Goal: Task Accomplishment & Management: Use online tool/utility

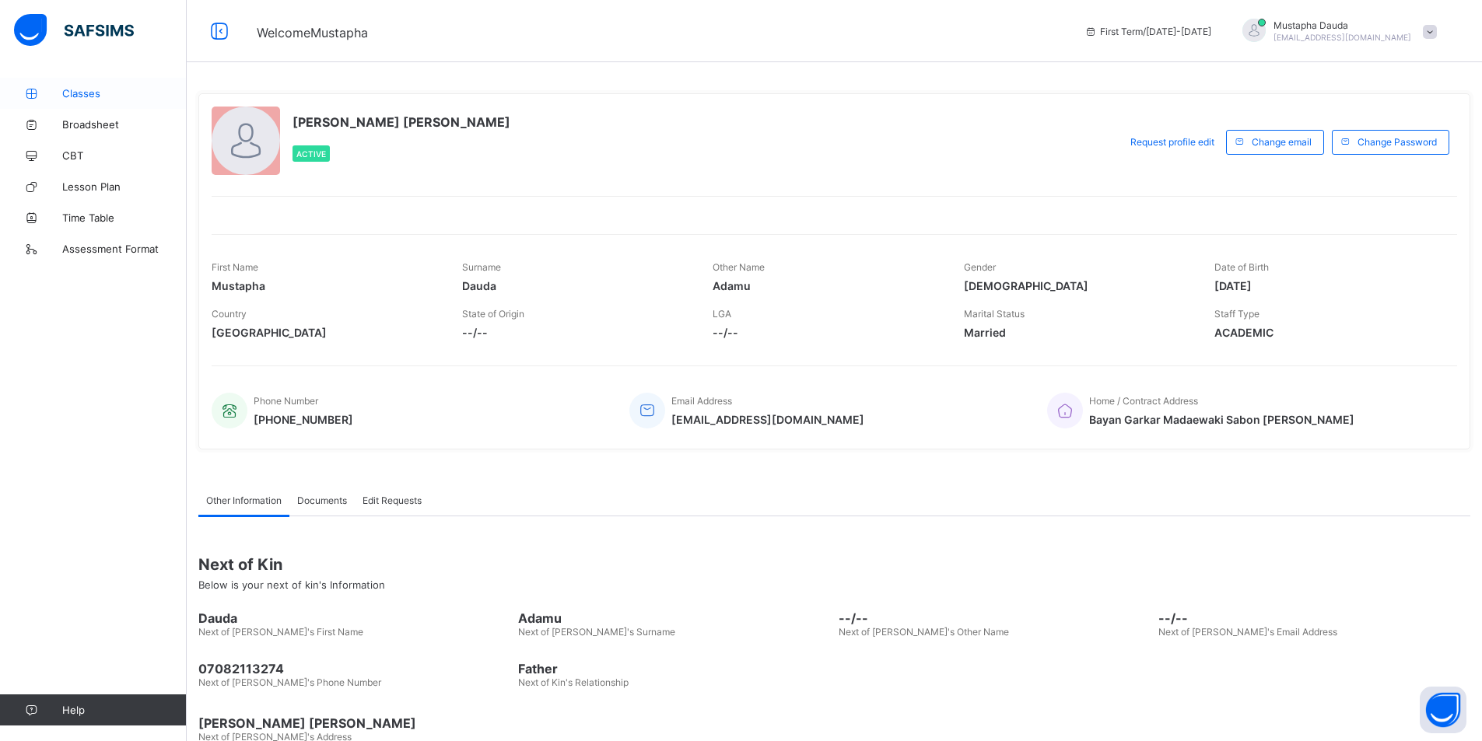
click at [109, 99] on span "Classes" at bounding box center [124, 93] width 124 height 12
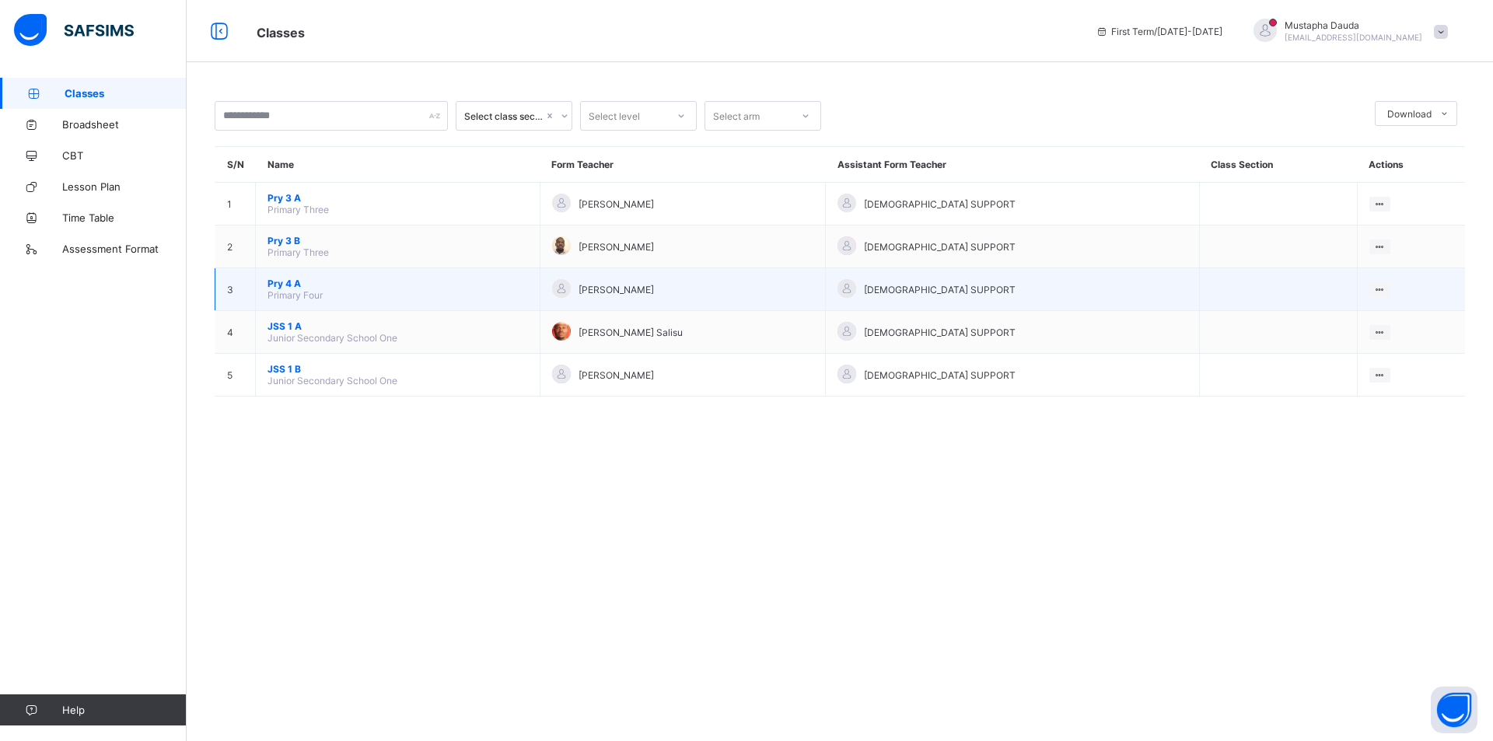
click at [654, 292] on span "[PERSON_NAME]" at bounding box center [616, 290] width 75 height 12
click at [962, 292] on span "[DEMOGRAPHIC_DATA] SUPPORT" at bounding box center [940, 290] width 152 height 12
click at [1372, 305] on ul "View Class" at bounding box center [1348, 320] width 86 height 30
click at [1336, 321] on div "View Class" at bounding box center [1359, 320] width 48 height 16
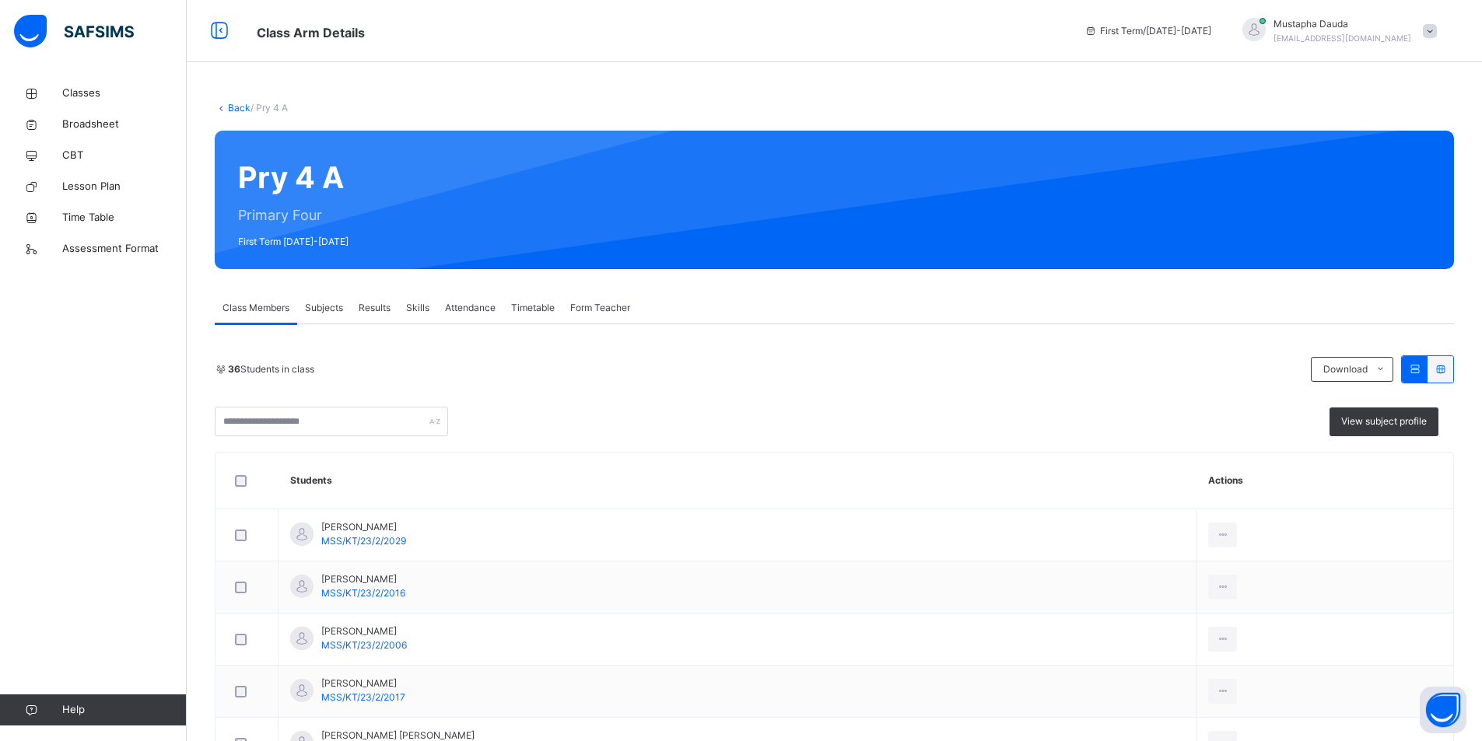
click at [493, 307] on span "Attendance" at bounding box center [470, 308] width 51 height 14
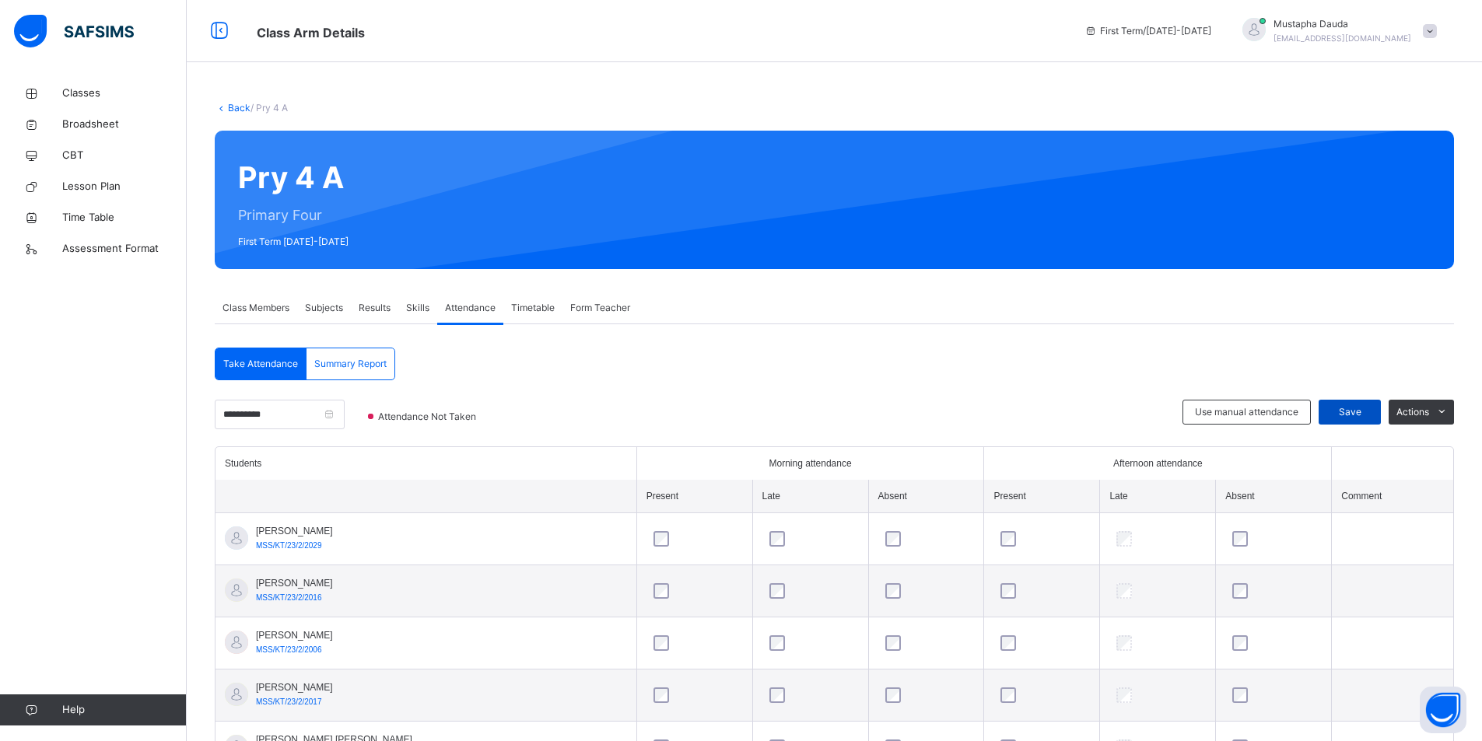
click at [1362, 413] on span "Save" at bounding box center [1349, 412] width 39 height 14
click at [1366, 409] on span "Save" at bounding box center [1349, 412] width 39 height 14
click at [1369, 411] on span "Save" at bounding box center [1349, 412] width 39 height 14
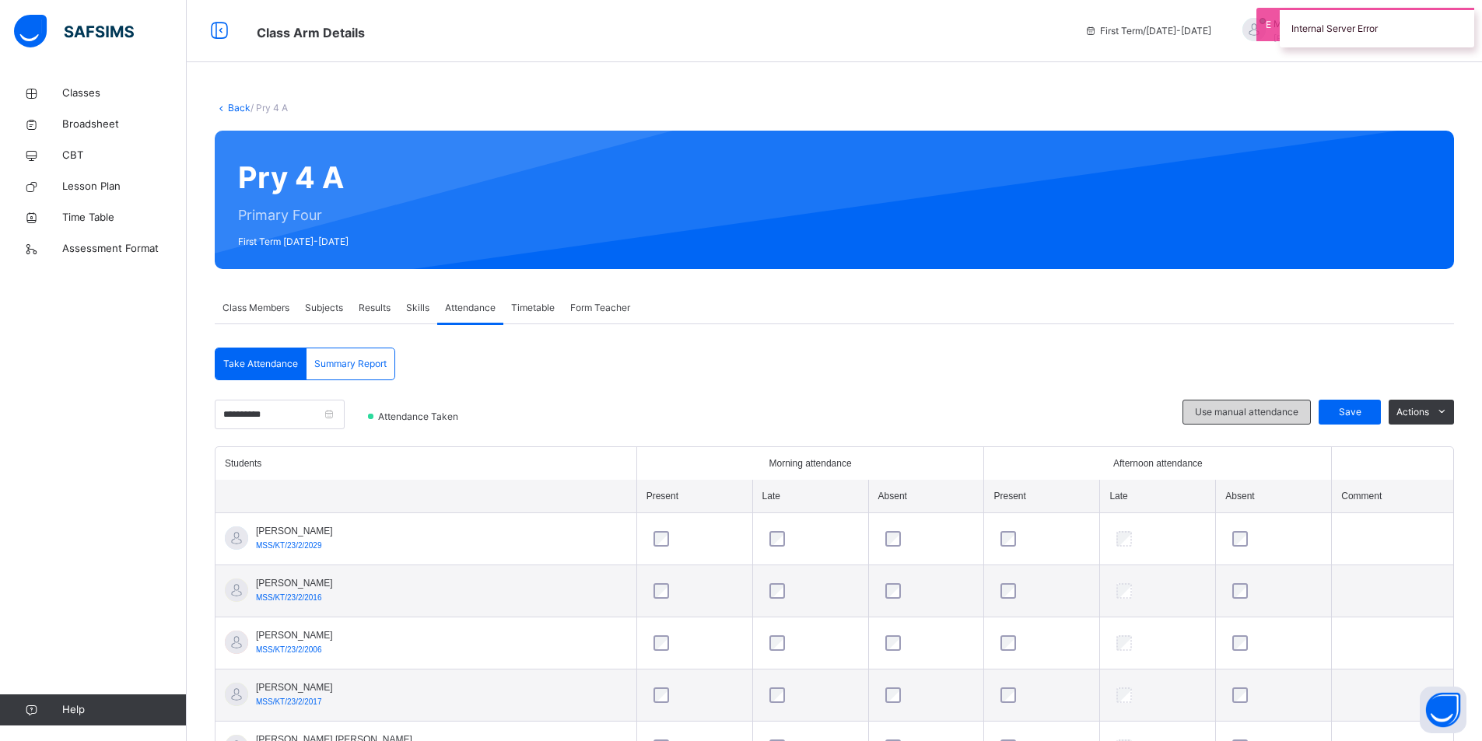
click at [1296, 412] on span "Use manual attendance" at bounding box center [1246, 412] width 103 height 14
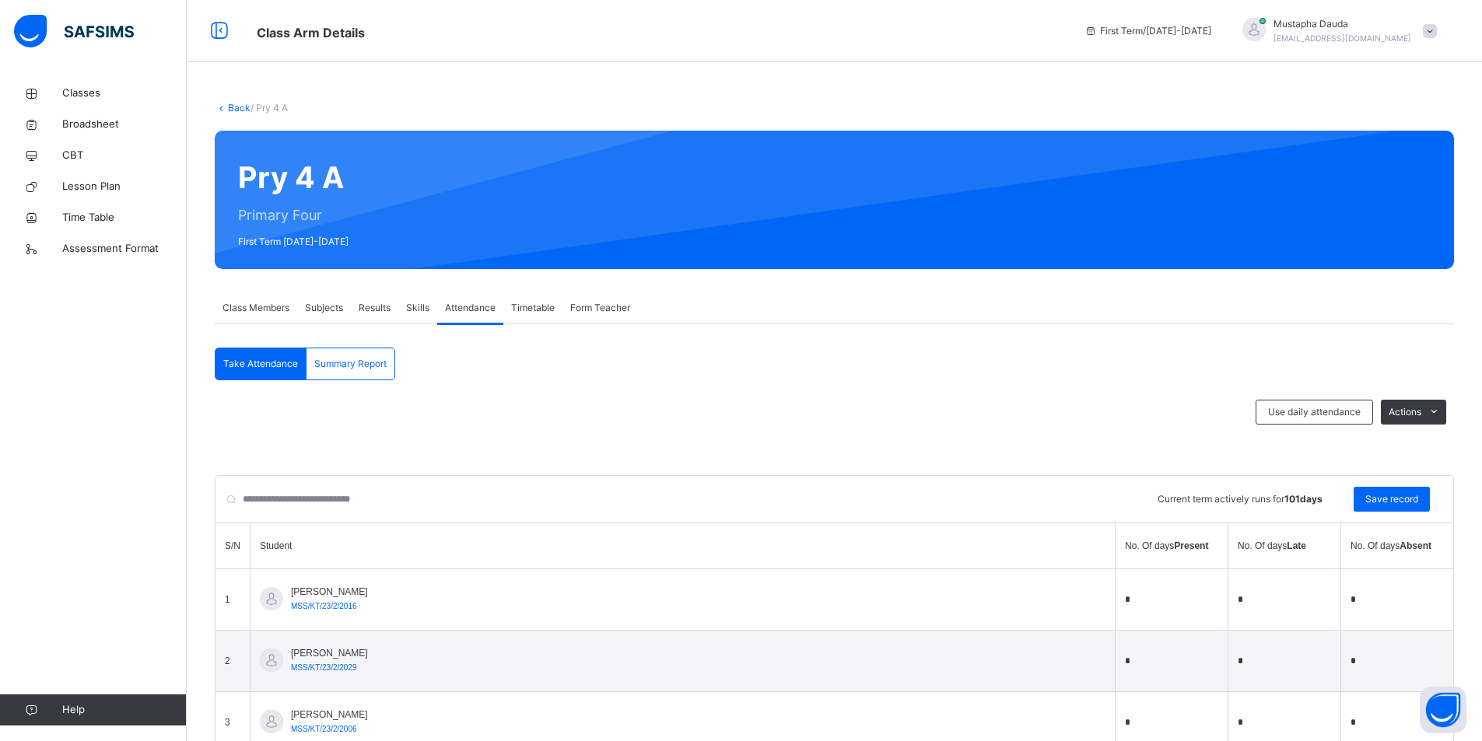
click at [341, 307] on span "Subjects" at bounding box center [324, 308] width 38 height 14
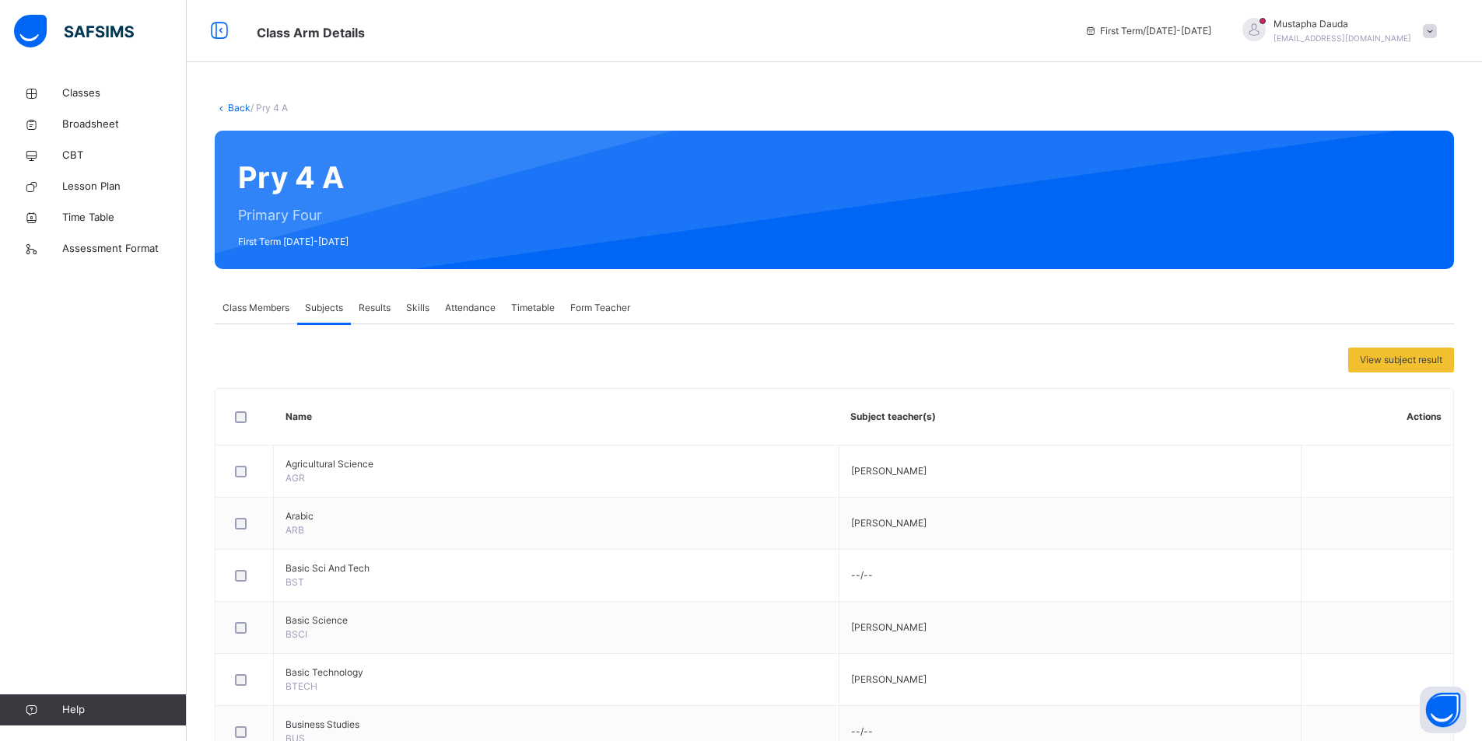
click at [363, 308] on span "Results" at bounding box center [375, 308] width 32 height 14
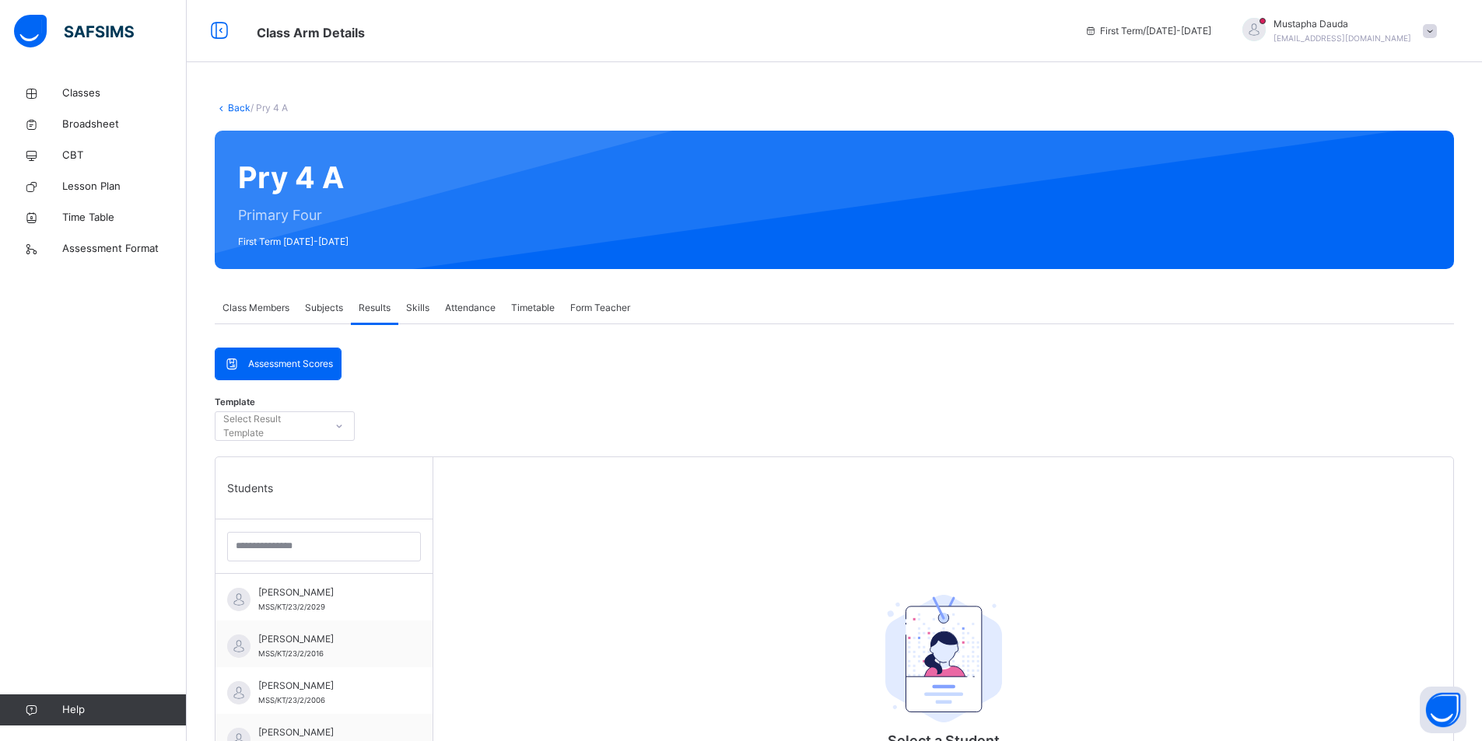
click at [322, 431] on div "Select Result Template" at bounding box center [273, 426] width 100 height 30
click at [413, 416] on div "Template Select Result Template" at bounding box center [834, 430] width 1239 height 53
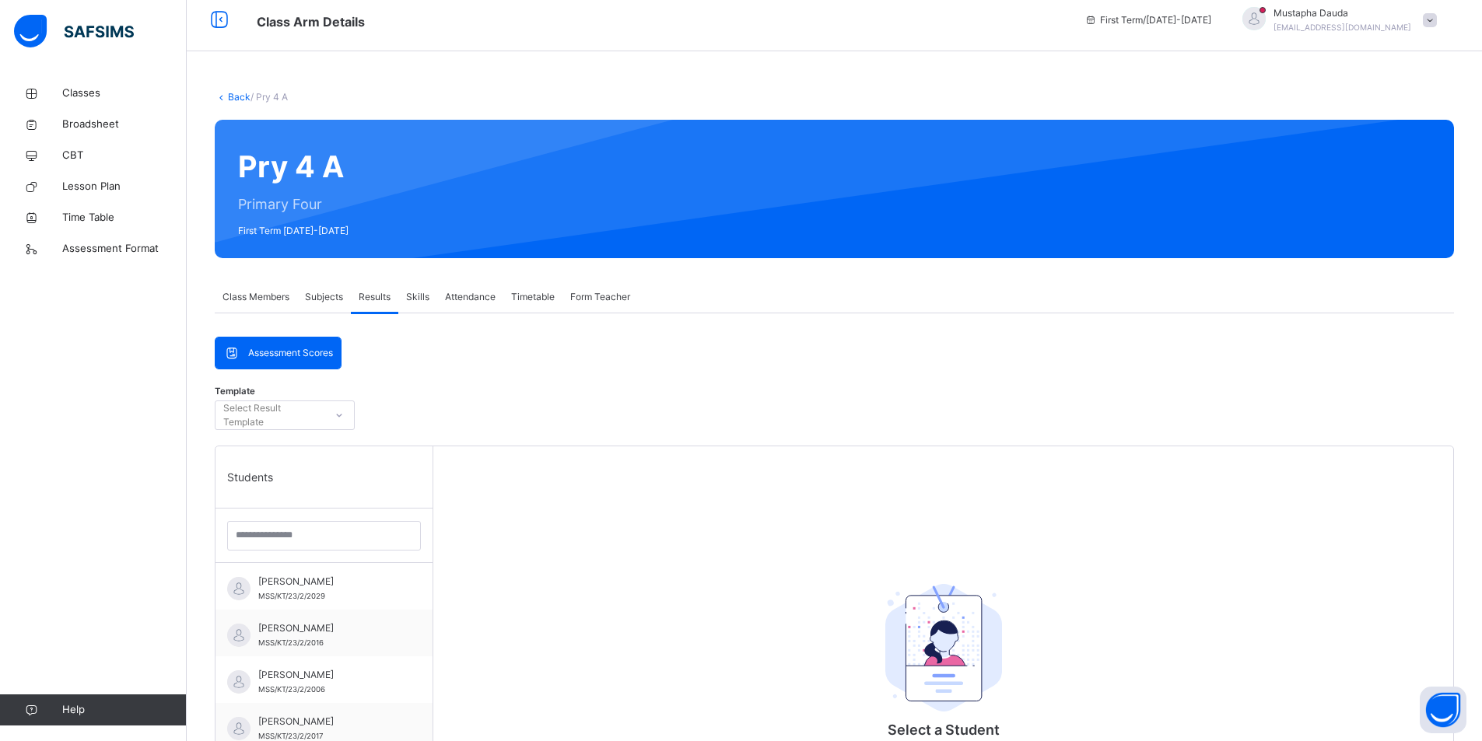
scroll to position [78, 0]
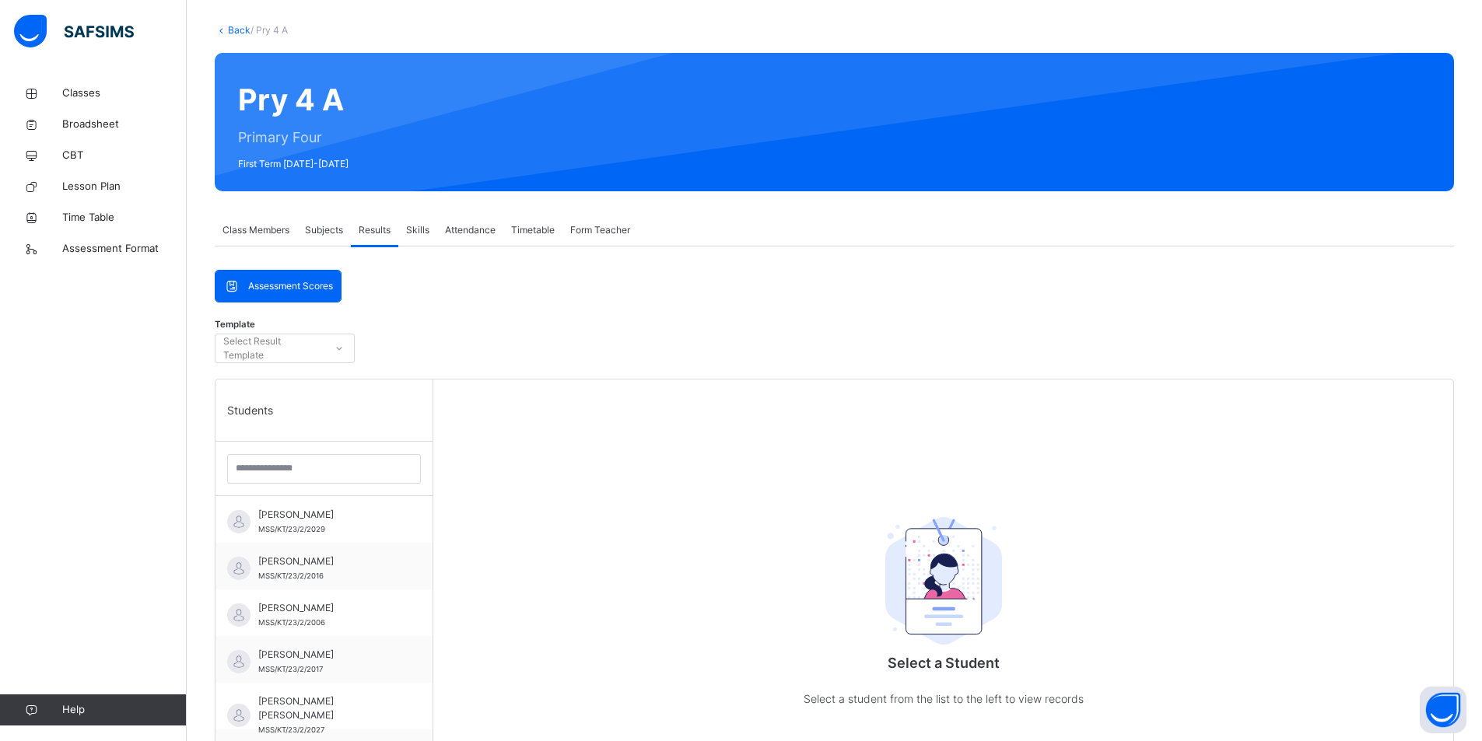
click at [587, 233] on span "Form Teacher" at bounding box center [600, 230] width 60 height 14
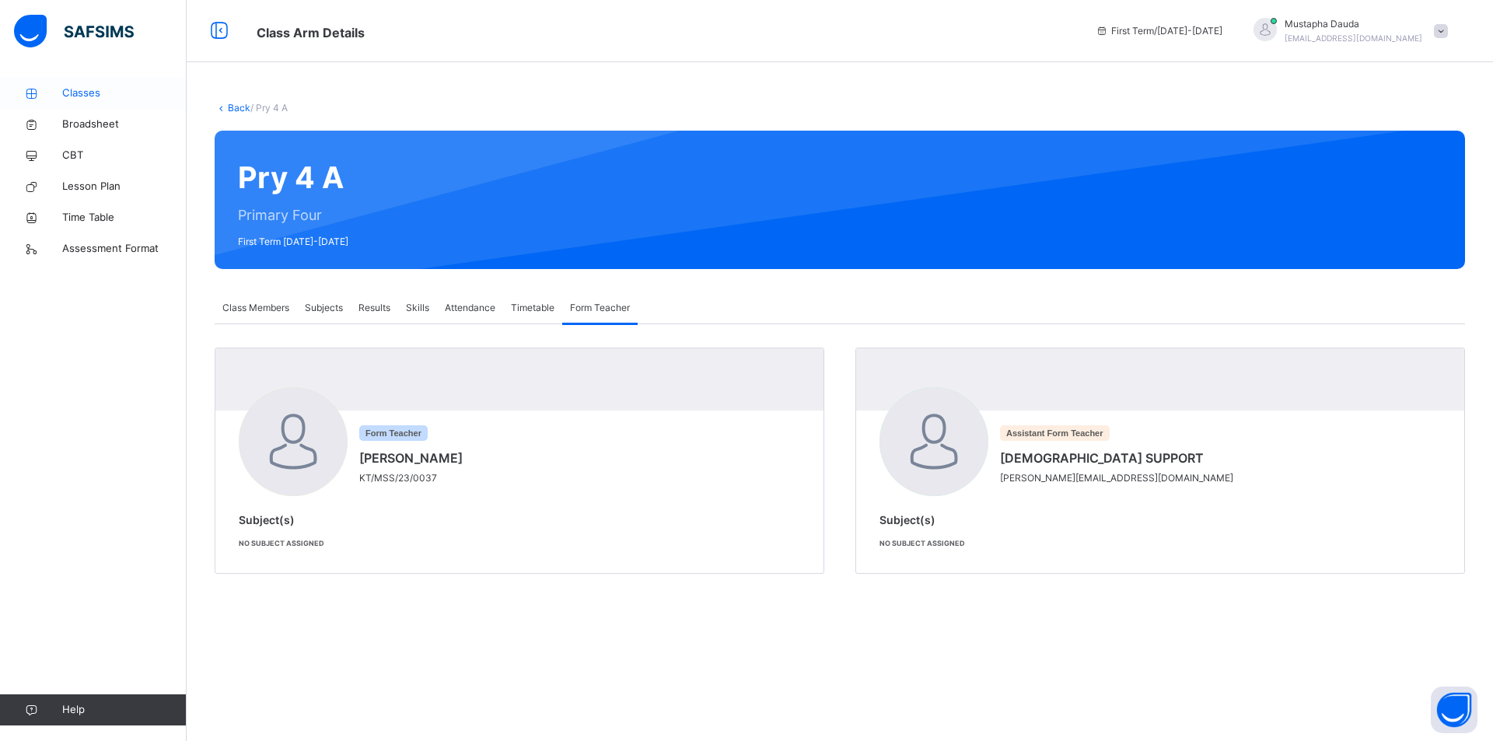
click at [61, 98] on icon at bounding box center [31, 94] width 62 height 12
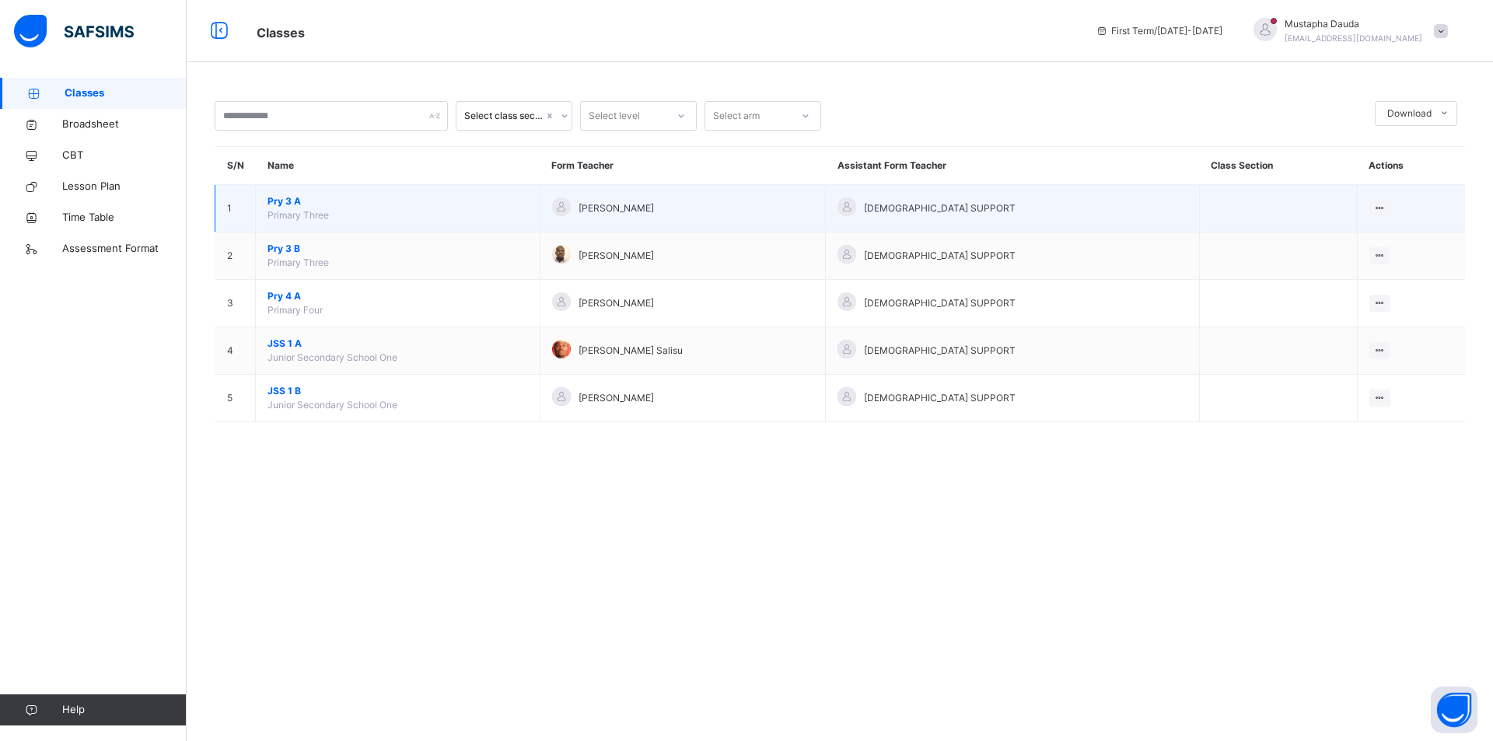
click at [404, 213] on td "Pry 3 A Primary Three" at bounding box center [398, 208] width 285 height 47
click at [1373, 208] on icon at bounding box center [1379, 208] width 13 height 12
click at [1335, 243] on div "View Class" at bounding box center [1359, 240] width 48 height 16
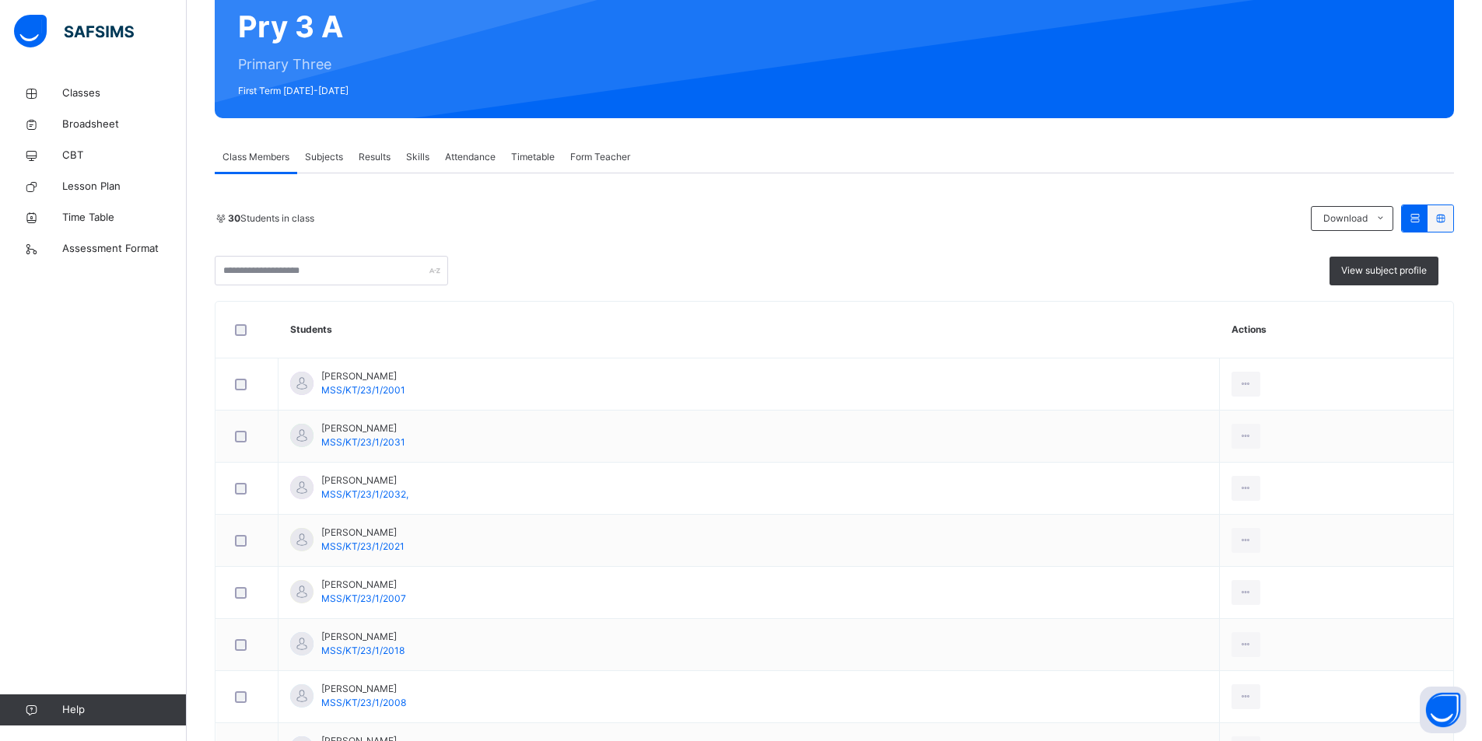
scroll to position [17, 0]
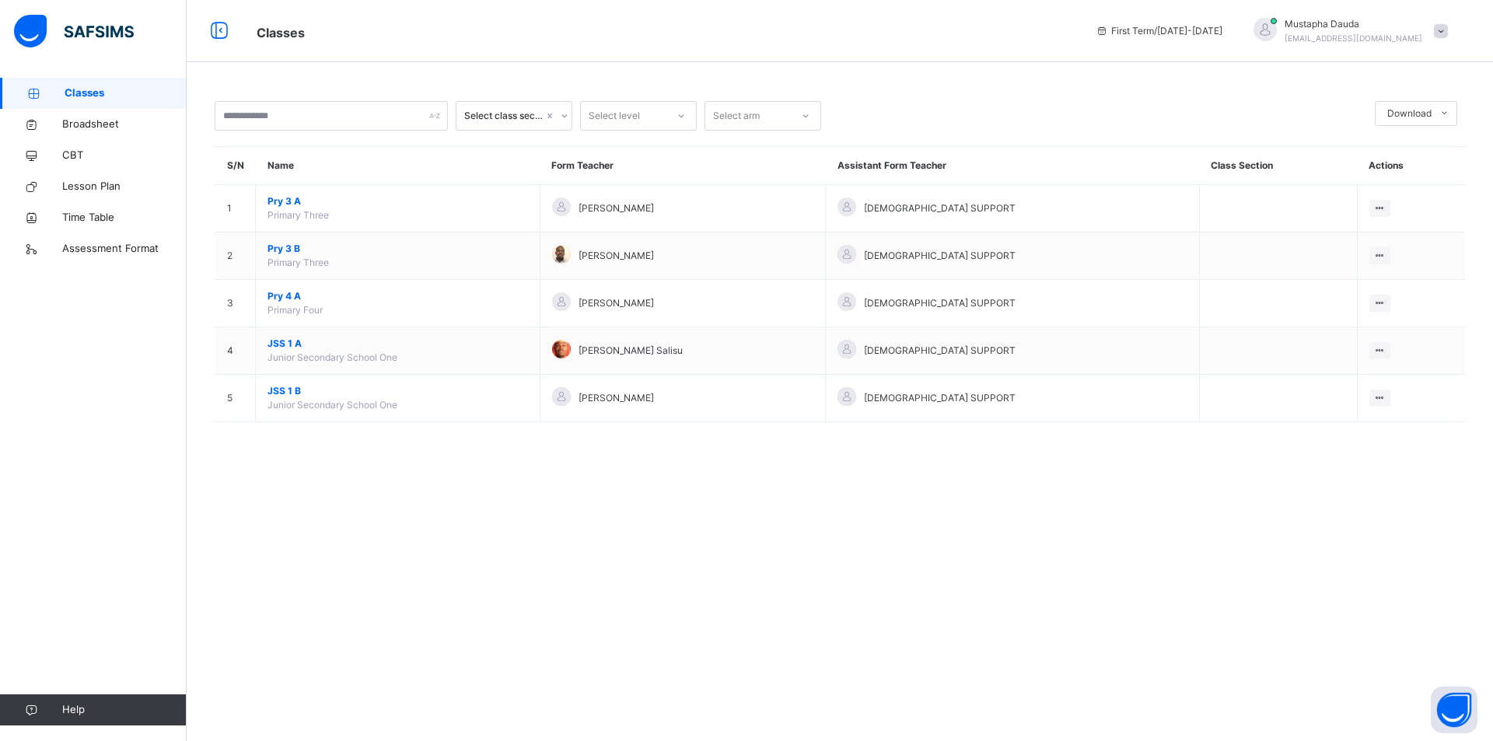
click at [86, 92] on span "Classes" at bounding box center [126, 94] width 122 height 16
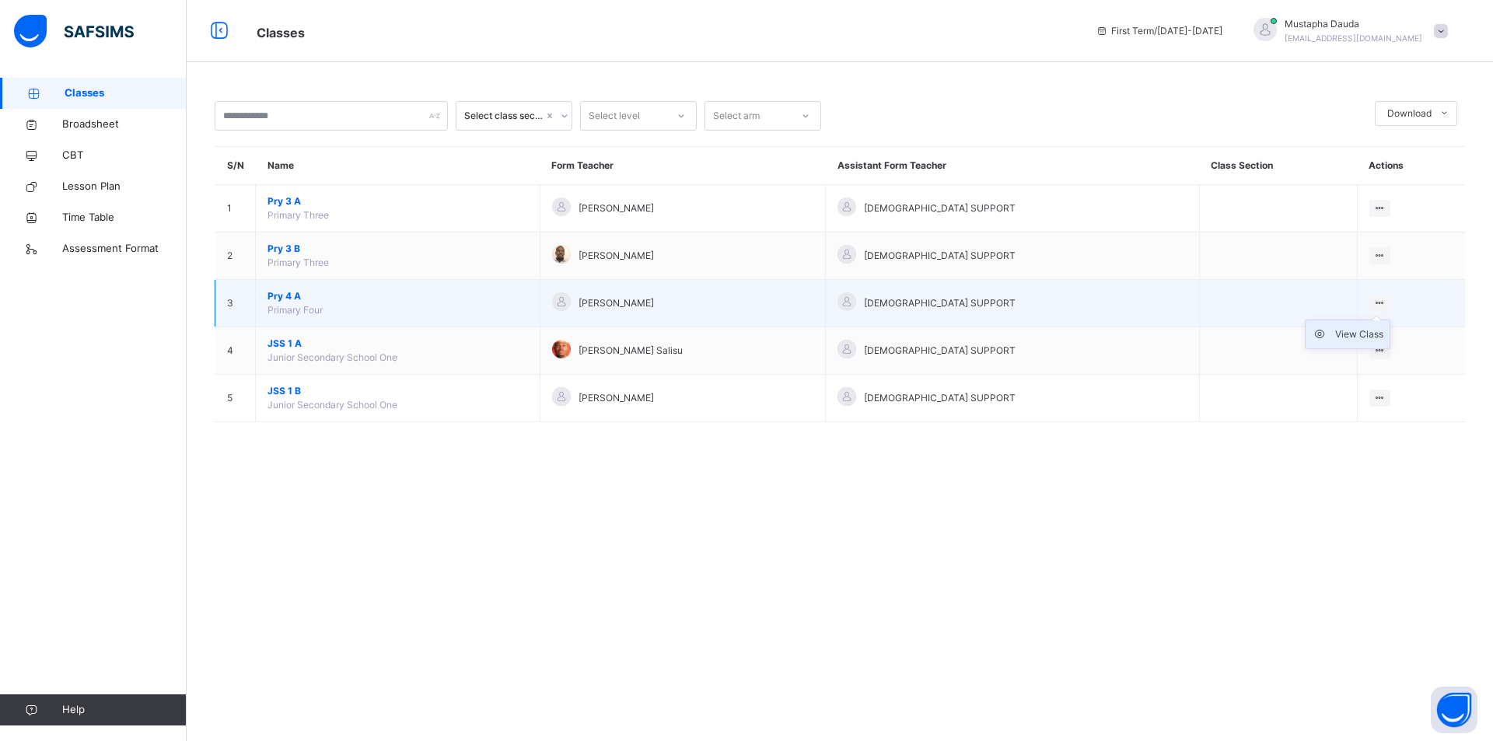
click at [1349, 334] on div "View Class" at bounding box center [1359, 335] width 48 height 16
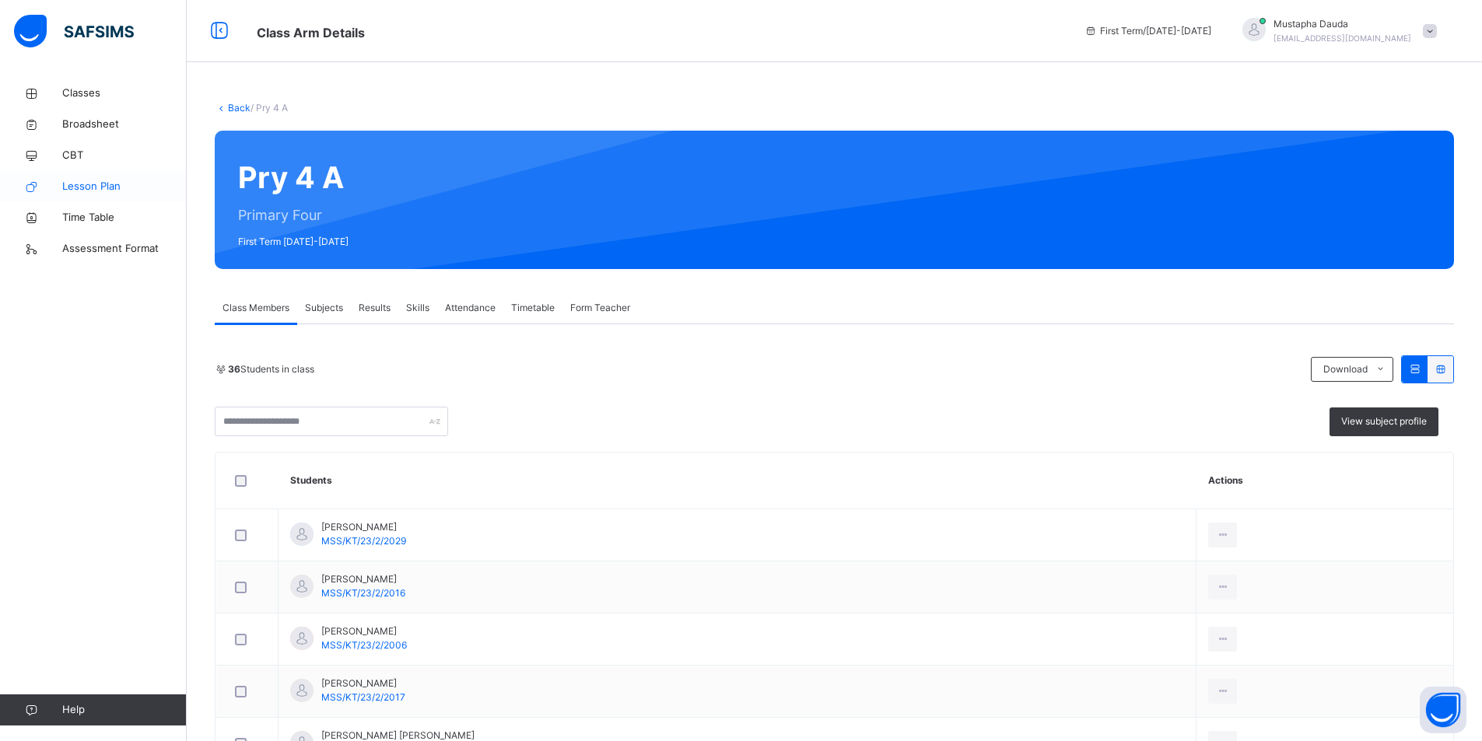
click at [131, 191] on span "Lesson Plan" at bounding box center [124, 187] width 124 height 16
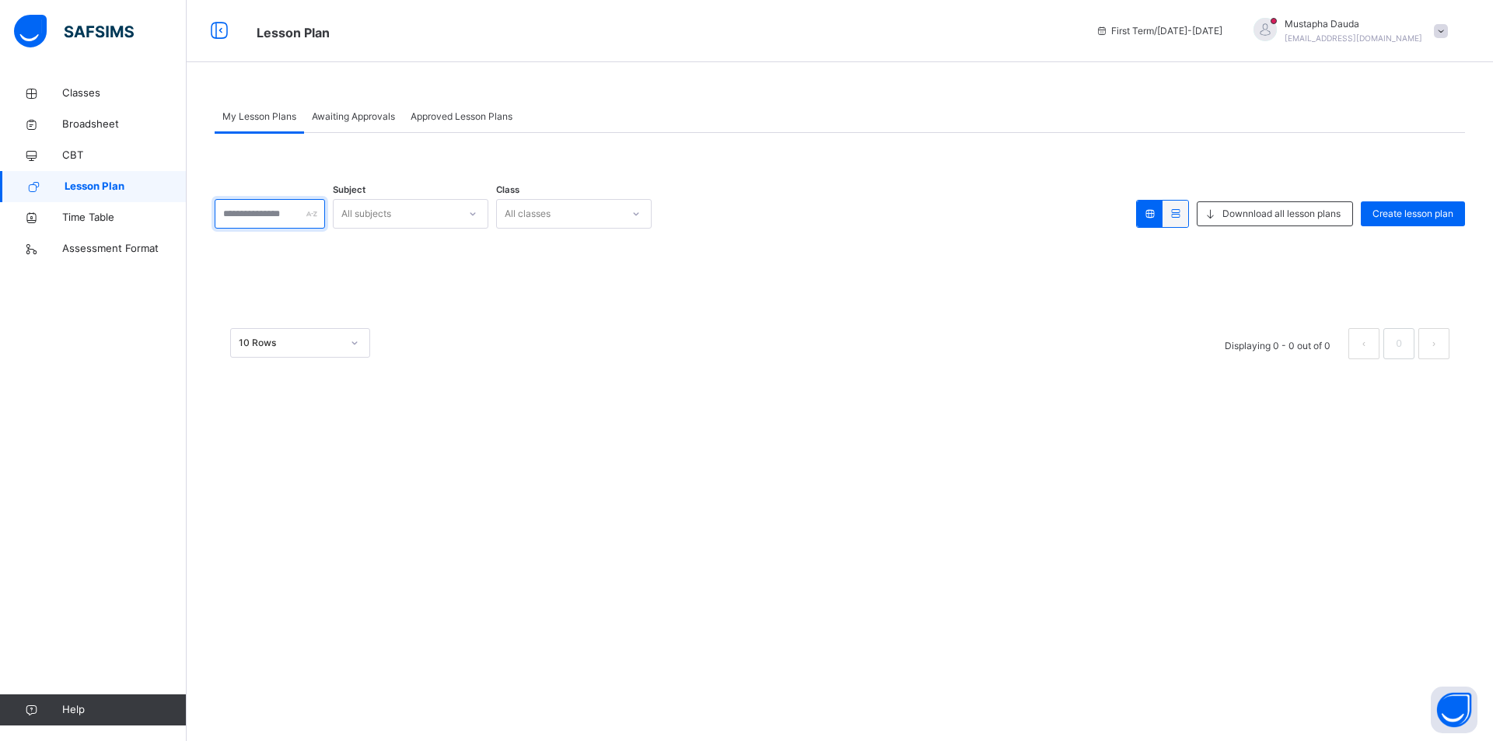
click at [322, 211] on input "text" at bounding box center [270, 214] width 110 height 30
click at [1382, 219] on span "Create lesson plan" at bounding box center [1413, 214] width 81 height 14
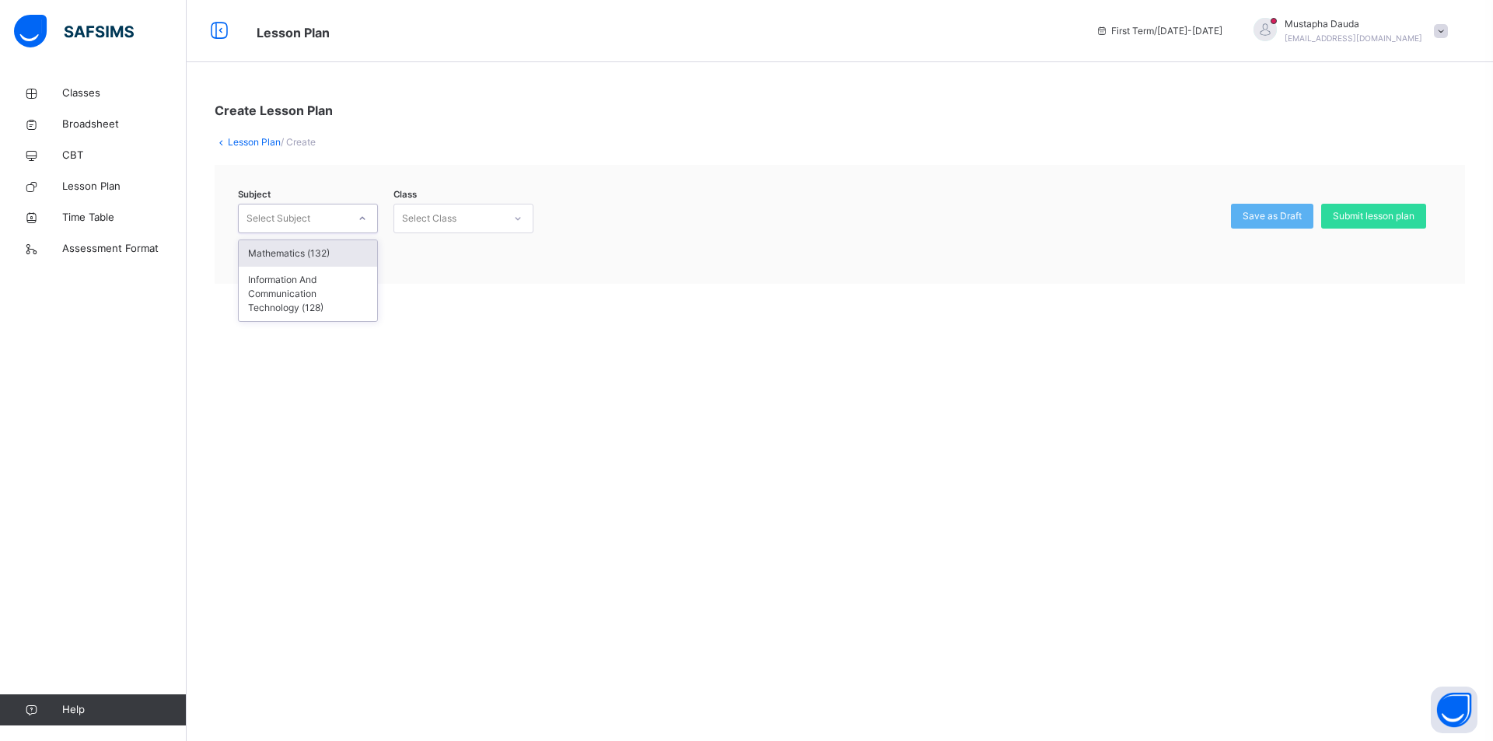
click at [352, 221] on div at bounding box center [362, 218] width 26 height 25
click at [327, 289] on div "Information And Communication Technology (128)" at bounding box center [308, 294] width 138 height 54
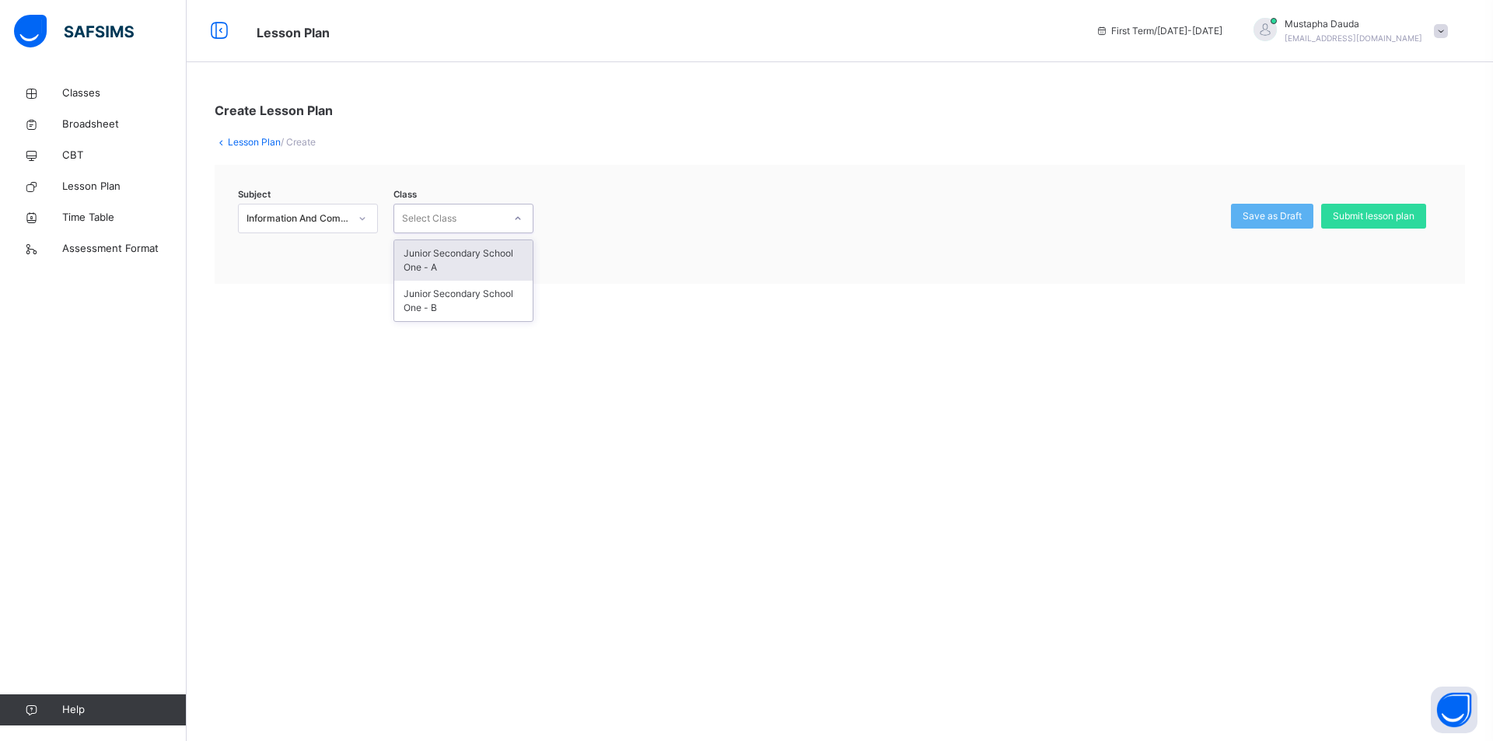
click at [445, 224] on div "Select Class" at bounding box center [429, 219] width 54 height 30
click at [438, 272] on div "Junior Secondary School One - A" at bounding box center [463, 260] width 138 height 40
click at [306, 222] on div "Information And Communication Technology (128)" at bounding box center [298, 219] width 103 height 14
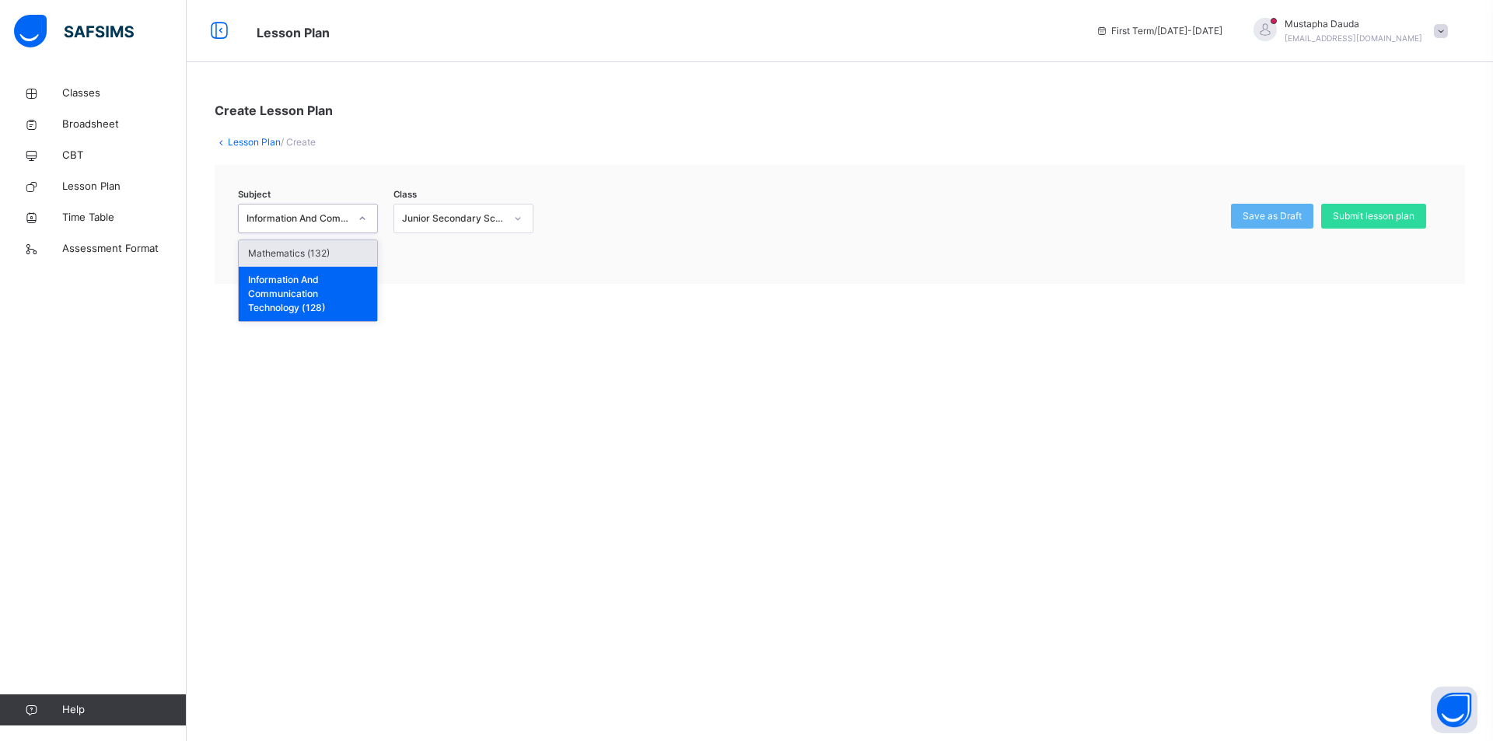
click at [319, 255] on div "Mathematics (132)" at bounding box center [308, 253] width 138 height 26
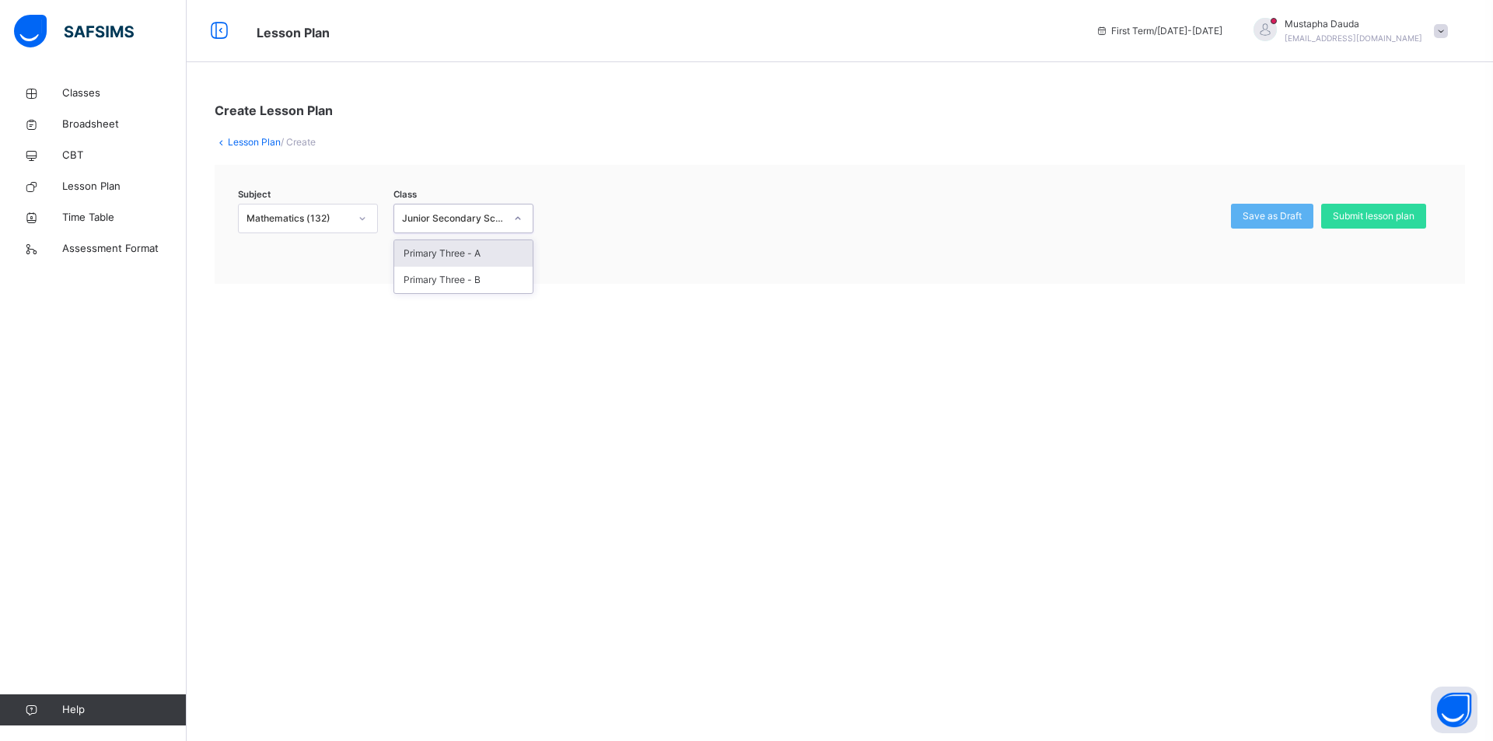
click at [420, 220] on div "Junior Secondary School One - A" at bounding box center [453, 219] width 103 height 14
click at [422, 257] on div "Primary Three - A" at bounding box center [463, 253] width 138 height 26
click at [238, 140] on link "Lesson Plan" at bounding box center [254, 142] width 53 height 12
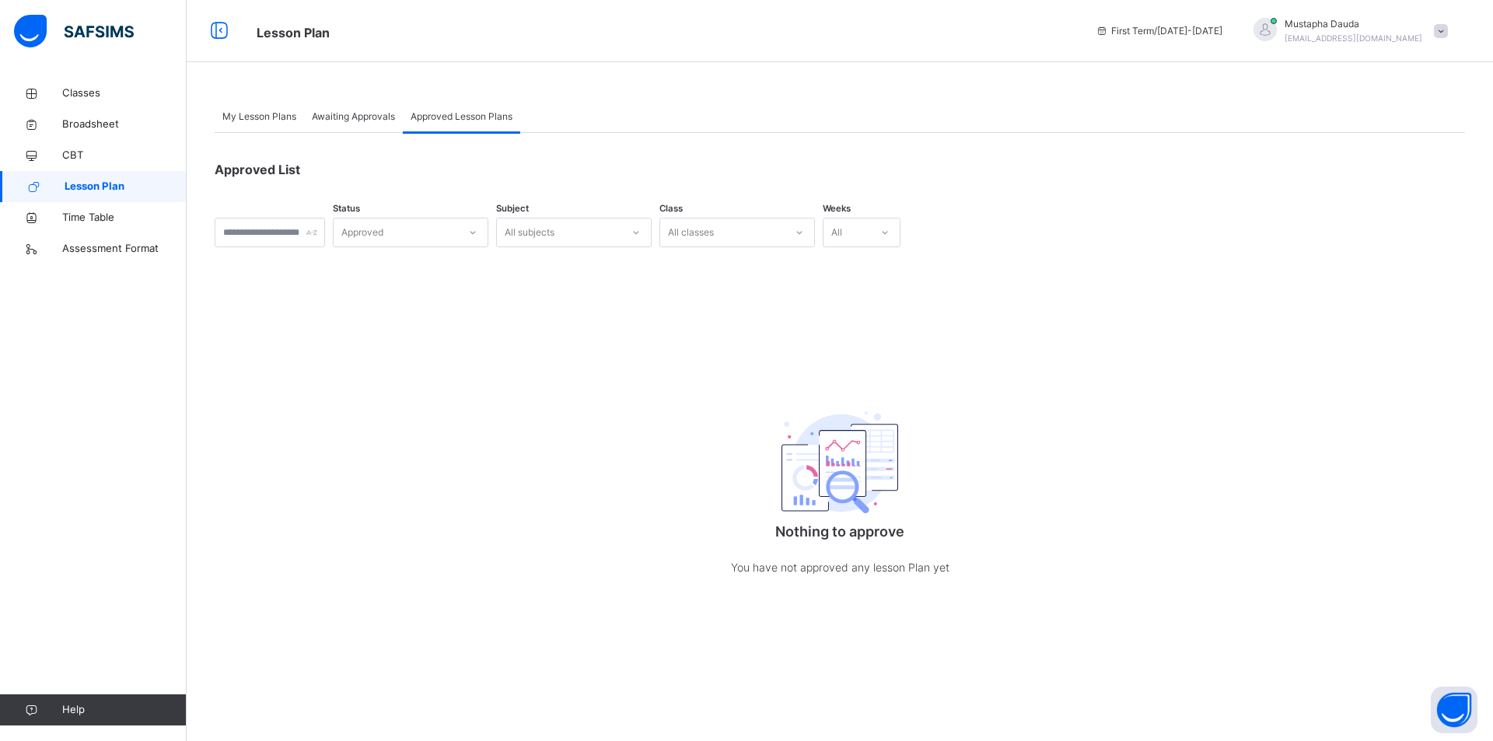
click at [270, 119] on span "My Lesson Plans" at bounding box center [259, 117] width 74 height 14
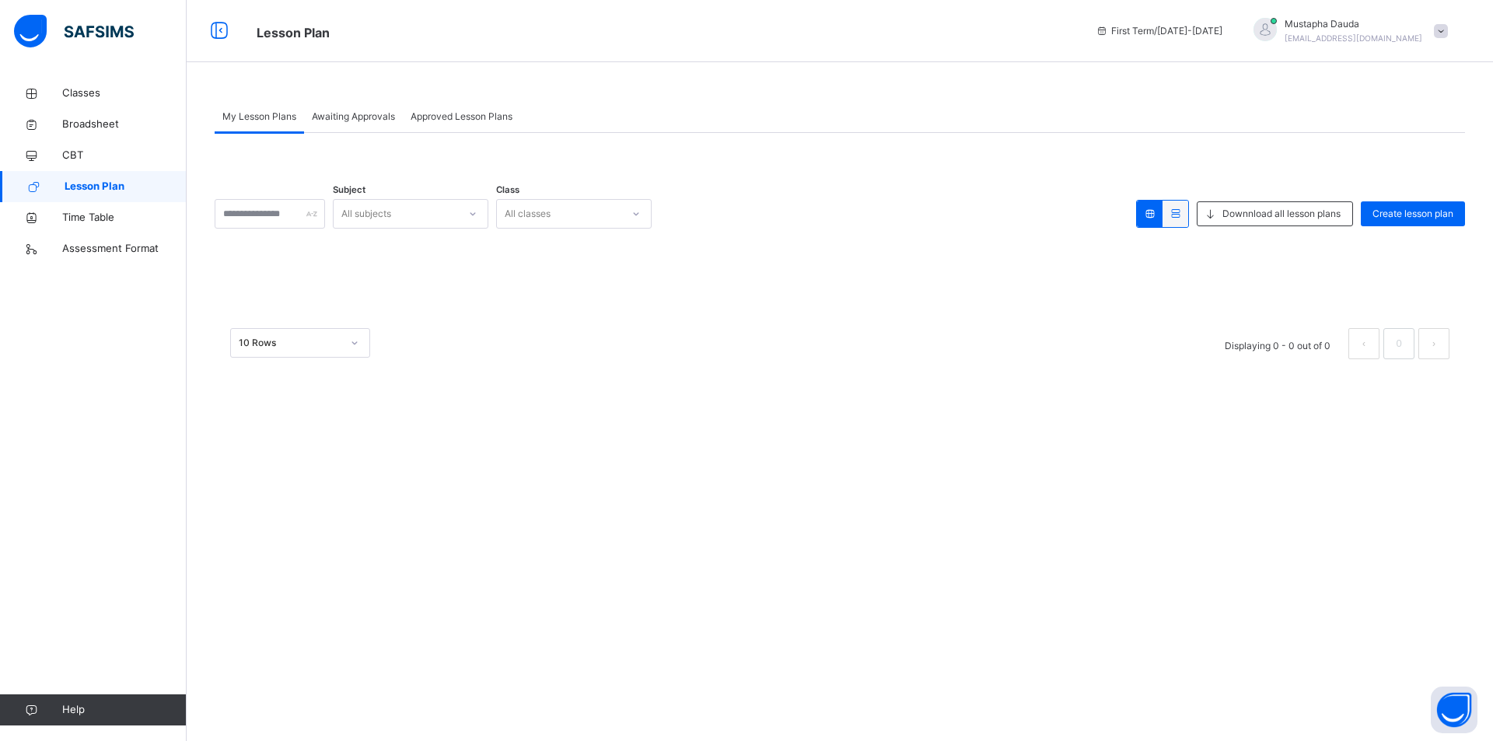
click at [1177, 213] on icon at bounding box center [1175, 214] width 13 height 12
click at [1156, 215] on div at bounding box center [1150, 214] width 26 height 26
click at [1230, 216] on span "Downnload all lesson plans" at bounding box center [1282, 214] width 118 height 14
click at [1210, 218] on icon at bounding box center [1210, 214] width 16 height 18
click at [1373, 214] on span "Create lesson plan" at bounding box center [1413, 214] width 81 height 14
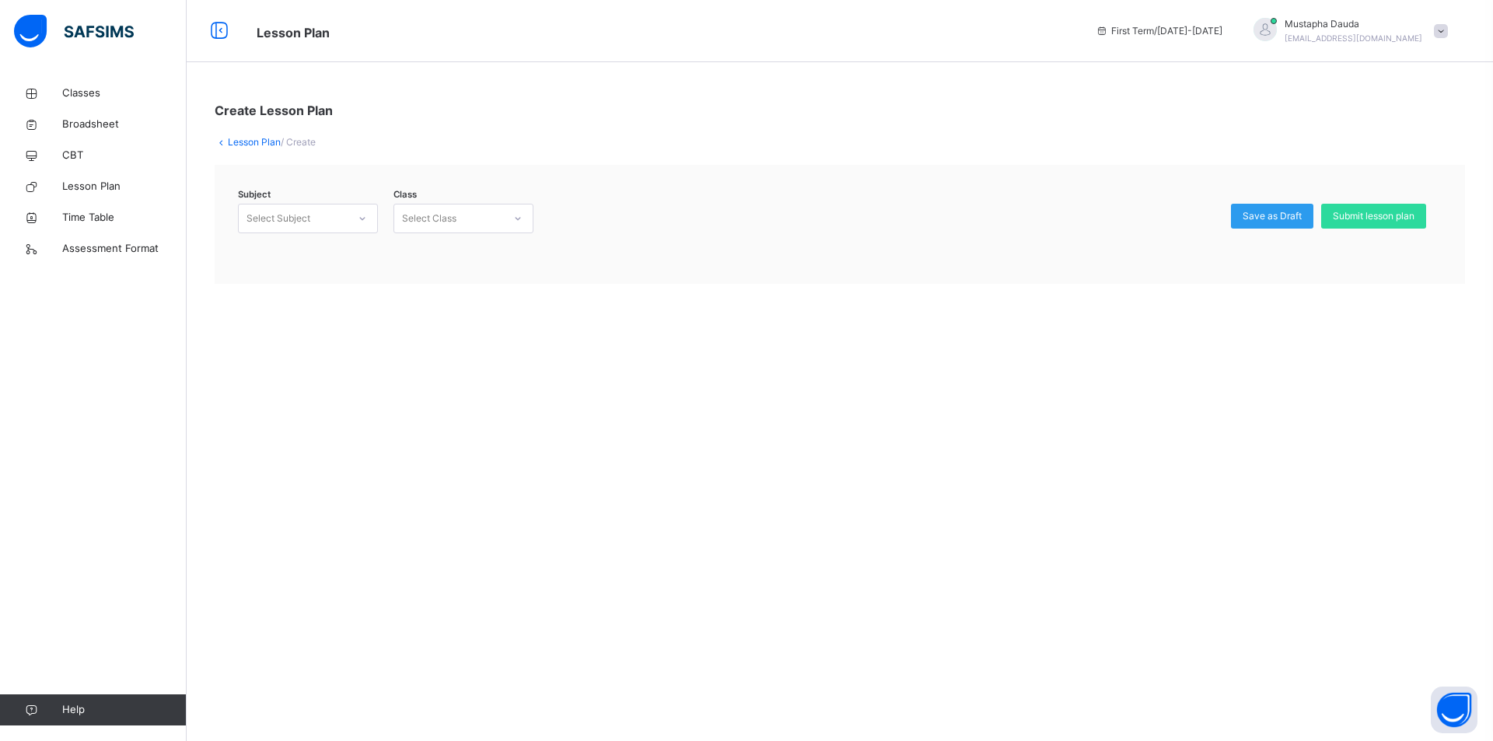
click at [1292, 215] on span "Save as Draft" at bounding box center [1272, 216] width 59 height 14
click at [509, 211] on div at bounding box center [518, 218] width 26 height 25
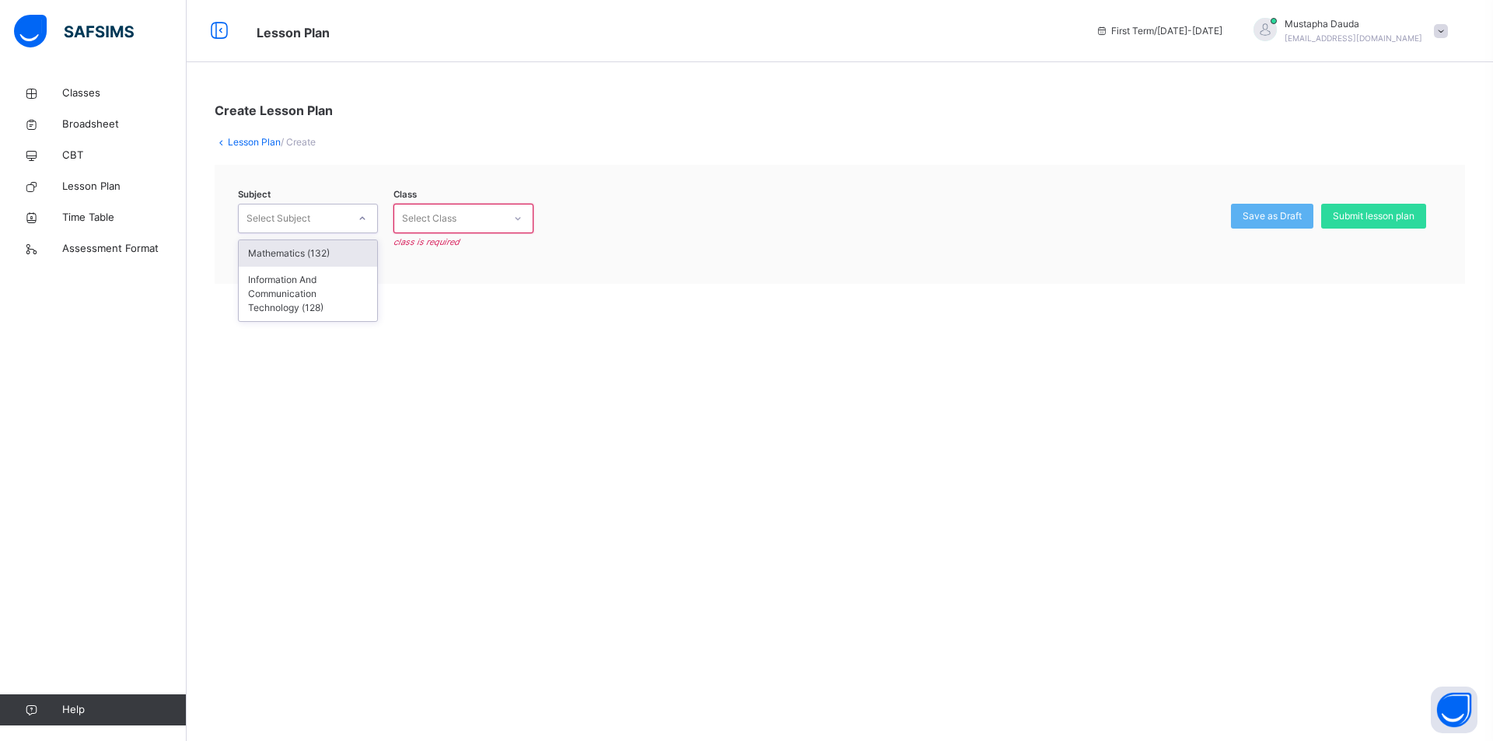
click at [281, 219] on div "Select Subject" at bounding box center [279, 219] width 64 height 30
click at [310, 276] on div "Information And Communication Technology (128)" at bounding box center [308, 294] width 138 height 54
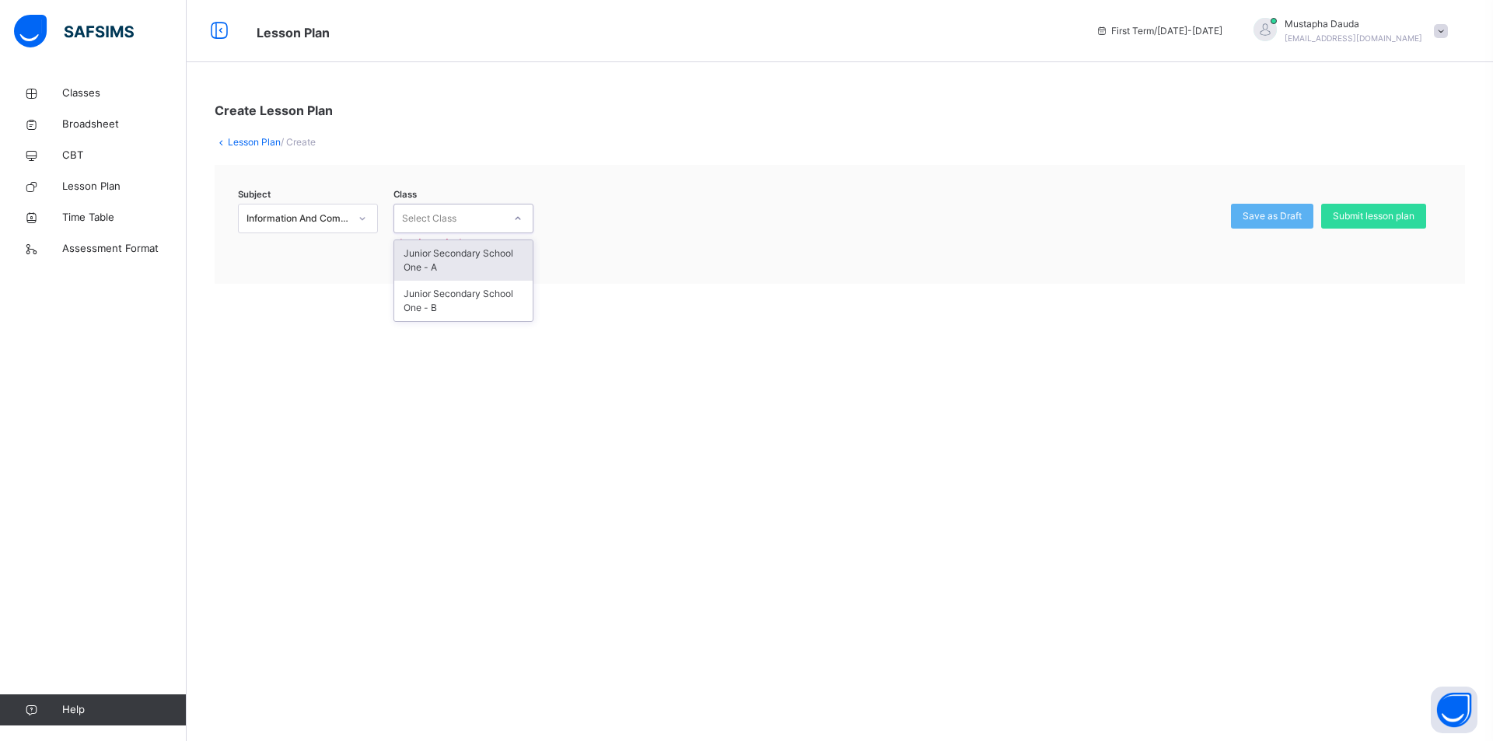
click at [463, 226] on div "Select Class" at bounding box center [448, 219] width 109 height 24
click at [464, 270] on div "Junior Secondary School One - A" at bounding box center [463, 260] width 138 height 40
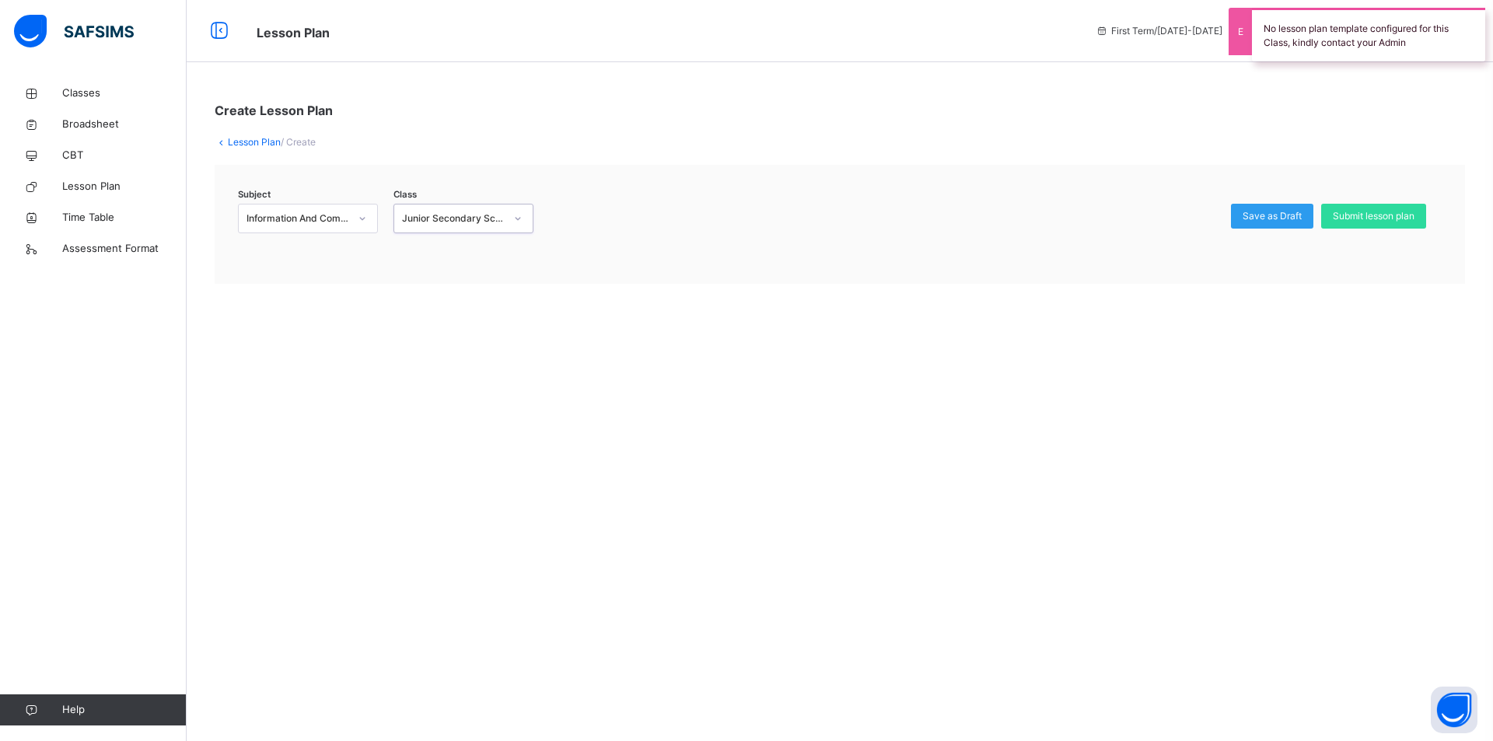
click at [1262, 222] on span "Save as Draft" at bounding box center [1272, 216] width 59 height 14
click at [1261, 222] on span "Save as Draft" at bounding box center [1272, 216] width 59 height 14
click at [1296, 36] on div "No lesson plan template configured for this Class, kindly contact your Admin" at bounding box center [1368, 35] width 233 height 54
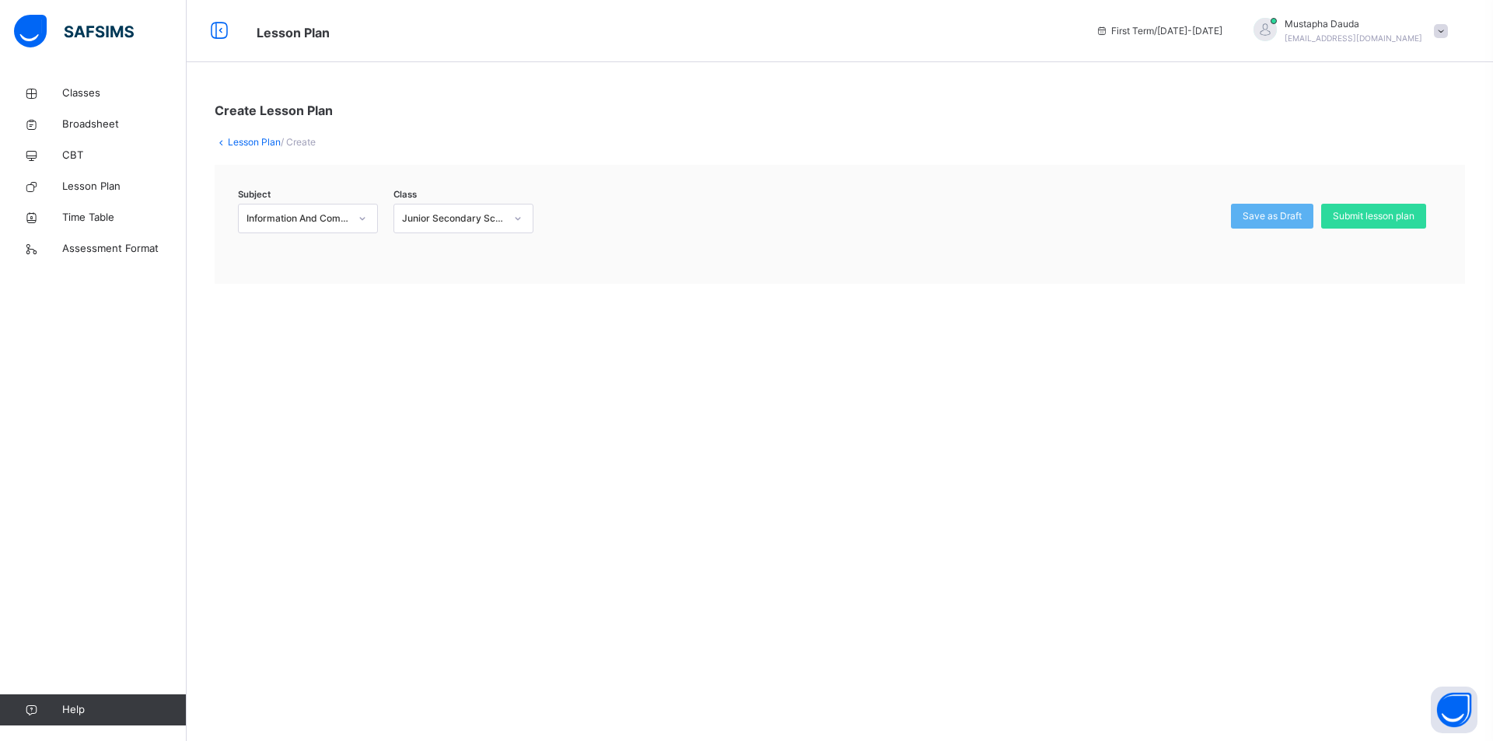
click at [306, 143] on span "/ Create" at bounding box center [298, 142] width 35 height 12
click at [213, 28] on icon at bounding box center [219, 31] width 26 height 28
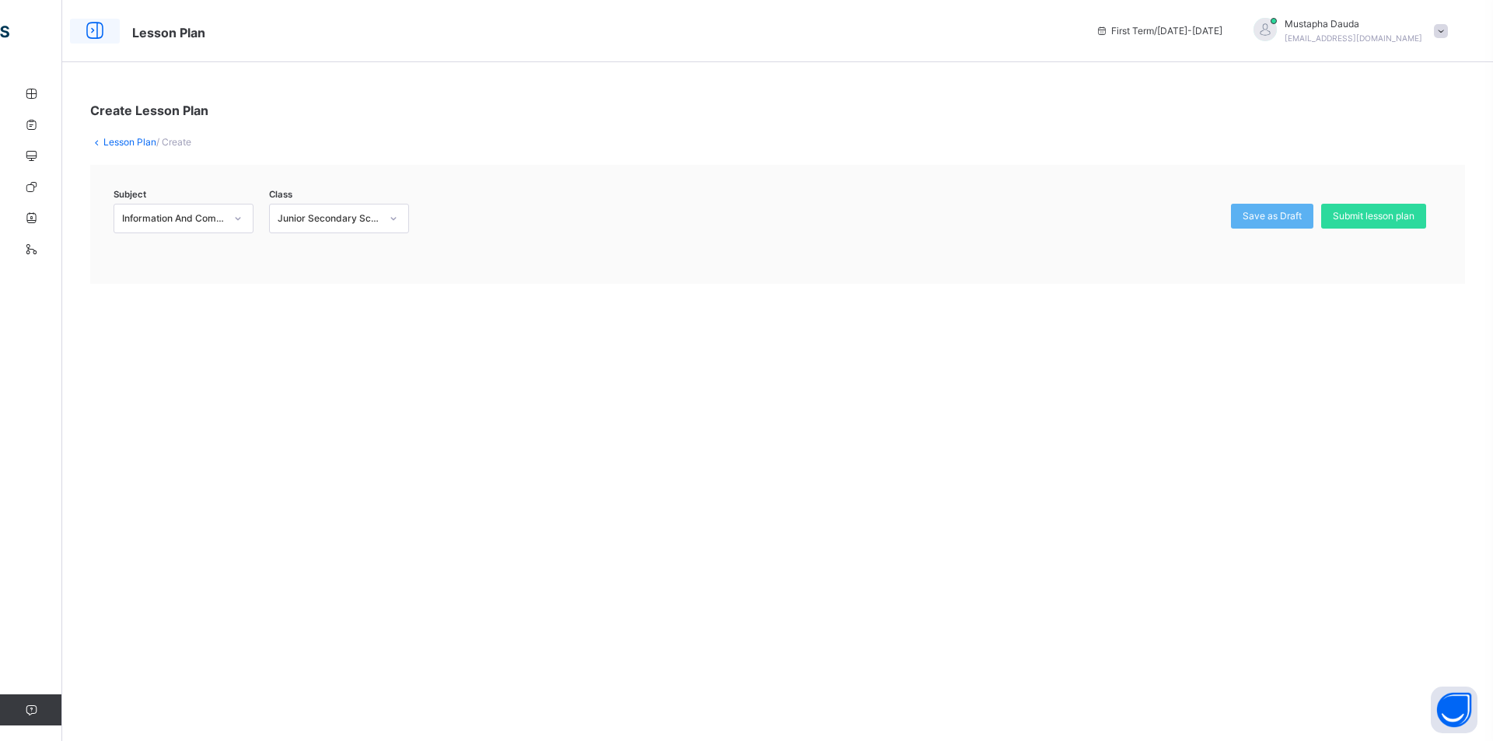
click at [87, 30] on icon at bounding box center [95, 31] width 26 height 28
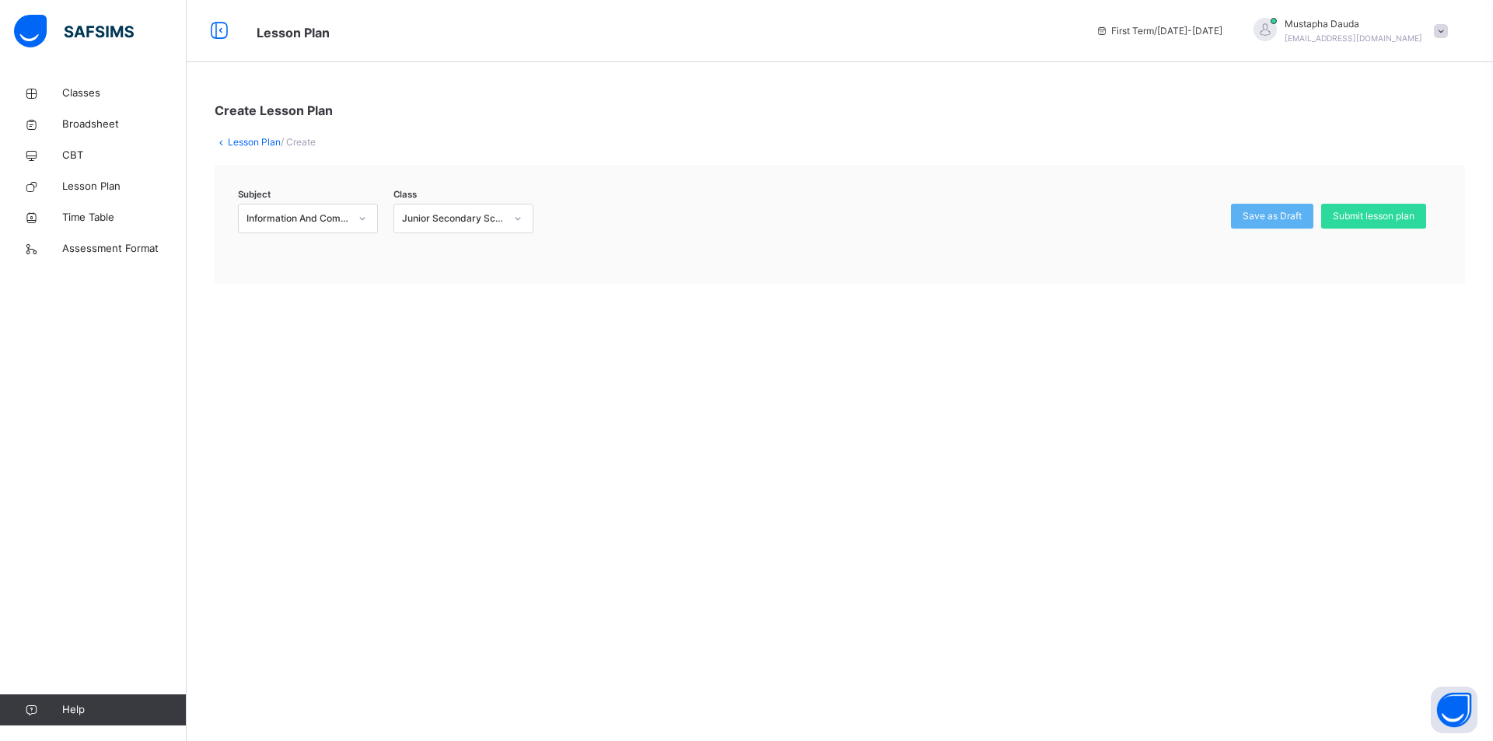
click at [246, 145] on link "Lesson Plan" at bounding box center [254, 142] width 53 height 12
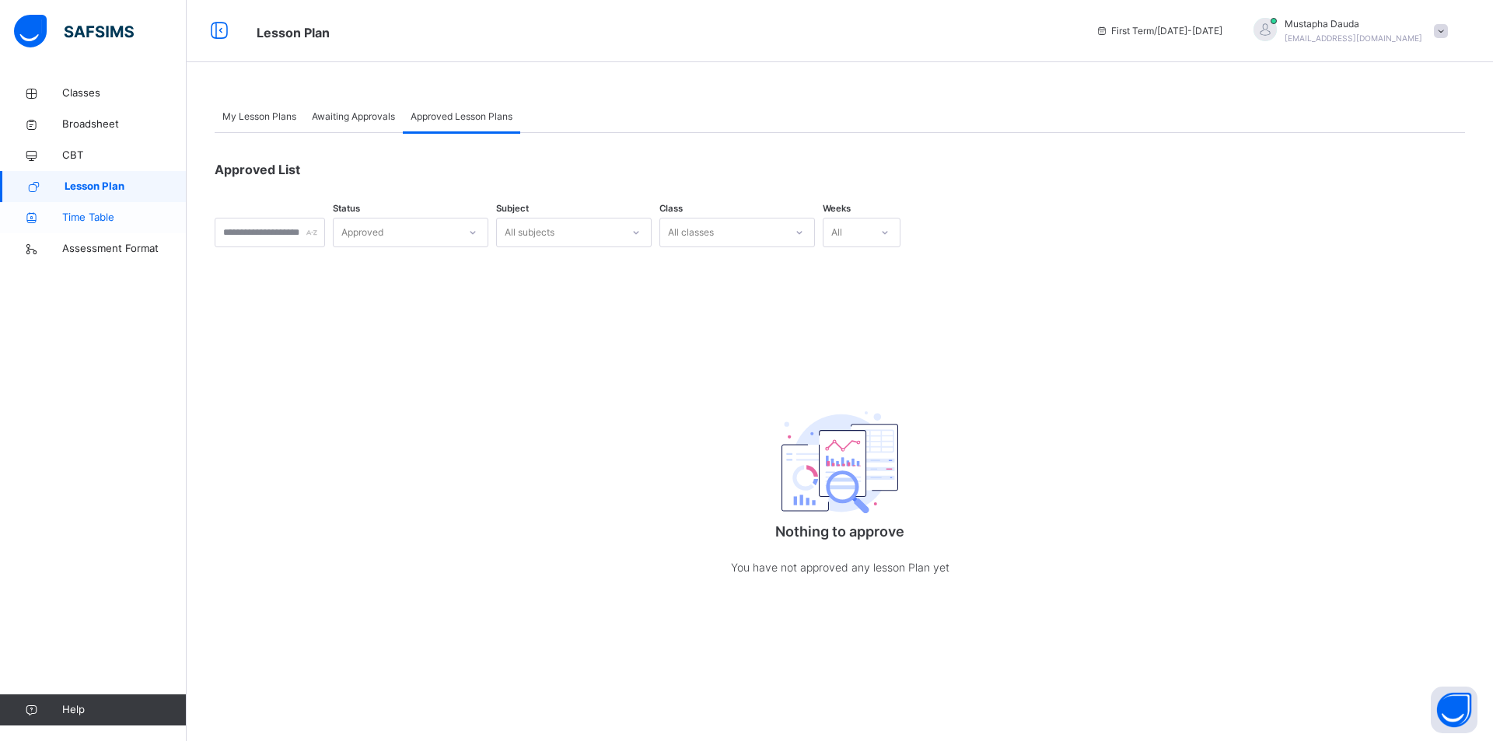
click at [100, 215] on span "Time Table" at bounding box center [124, 218] width 124 height 16
